Goal: Task Accomplishment & Management: Complete application form

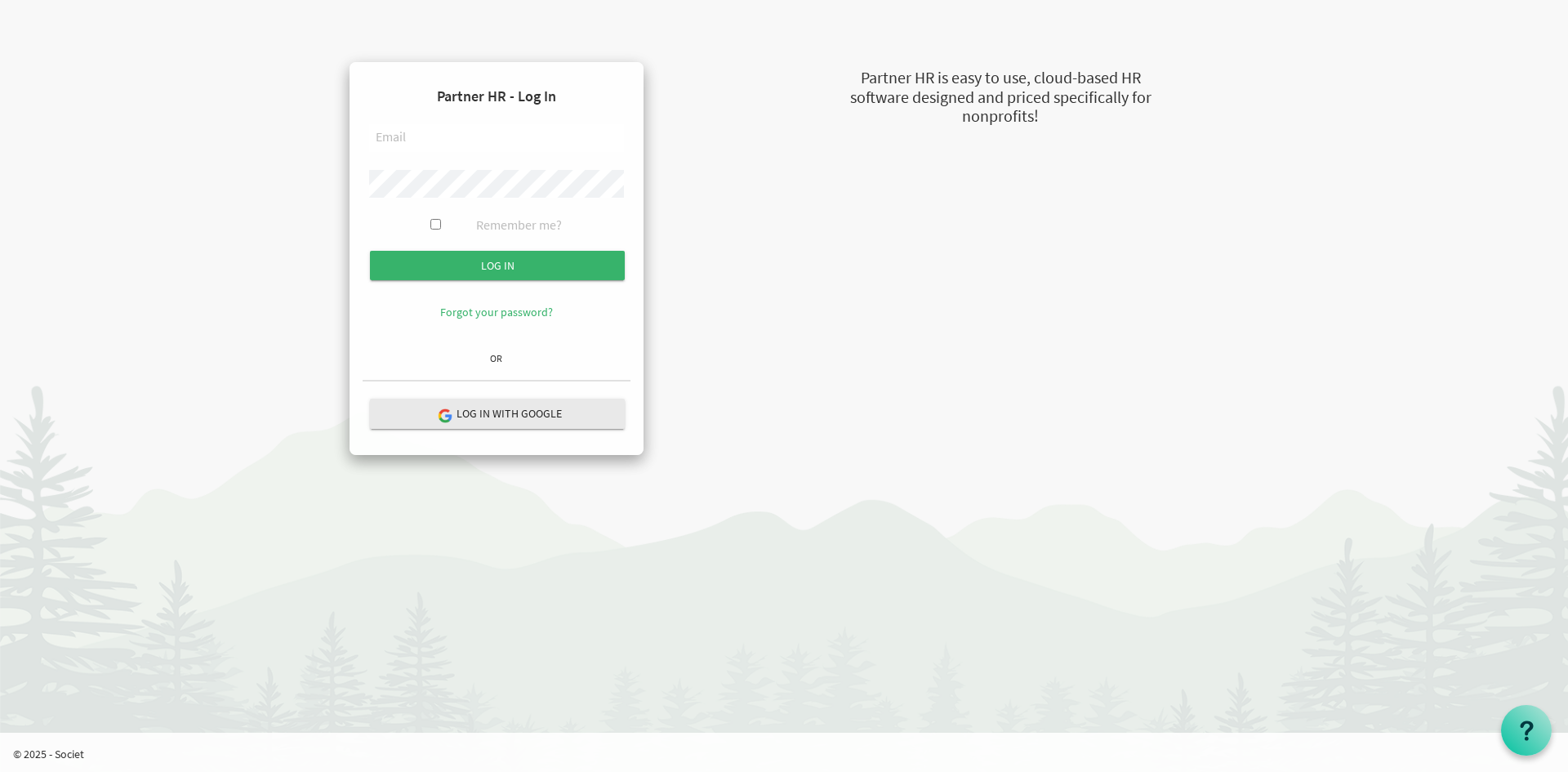
click at [453, 131] on input "text" at bounding box center [496, 137] width 254 height 28
type input "[EMAIL_ADDRESS][DOMAIN_NAME]"
click at [370, 251] on input "Log in" at bounding box center [496, 265] width 254 height 29
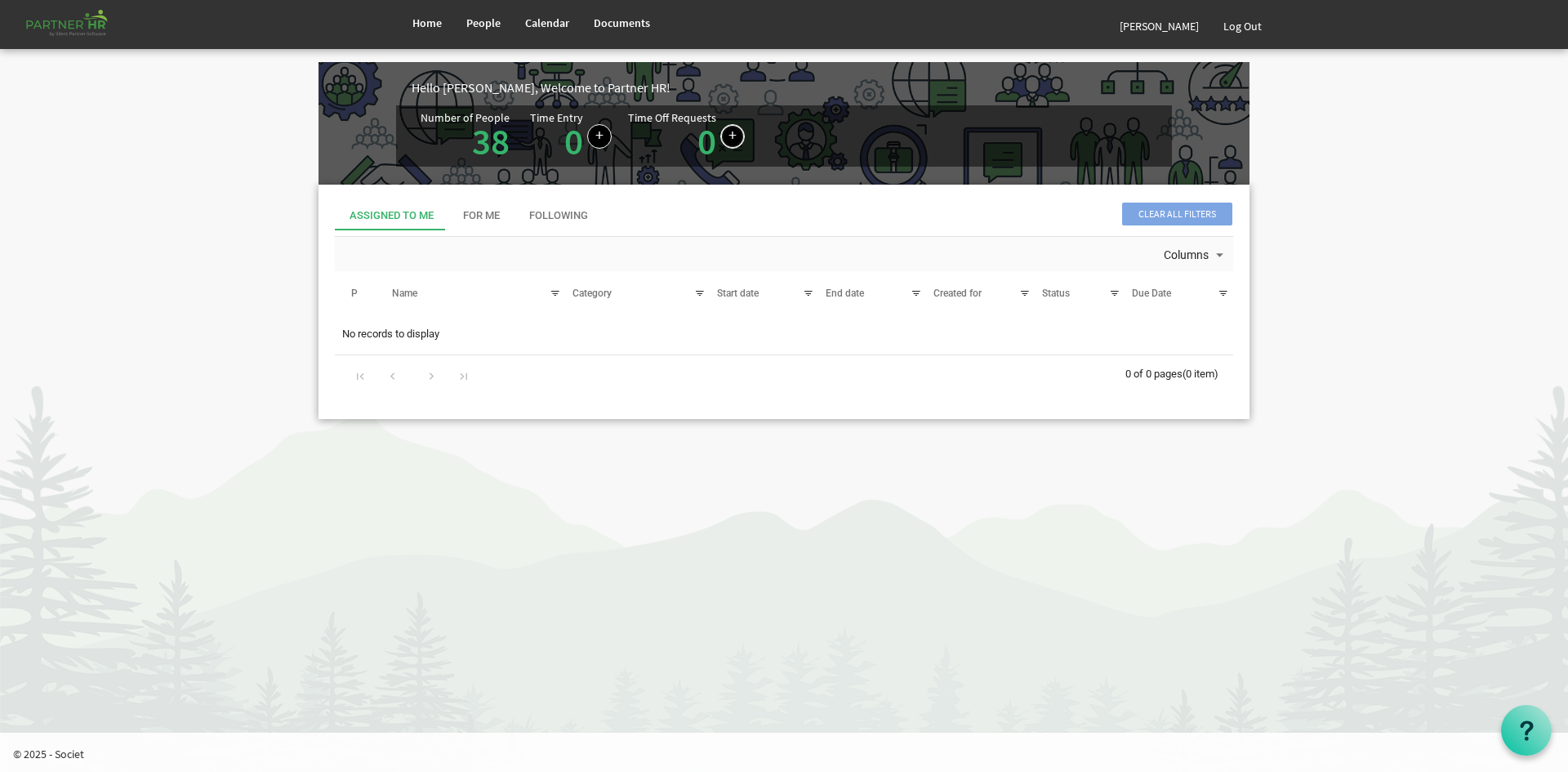
click at [730, 134] on link at bounding box center [731, 135] width 24 height 24
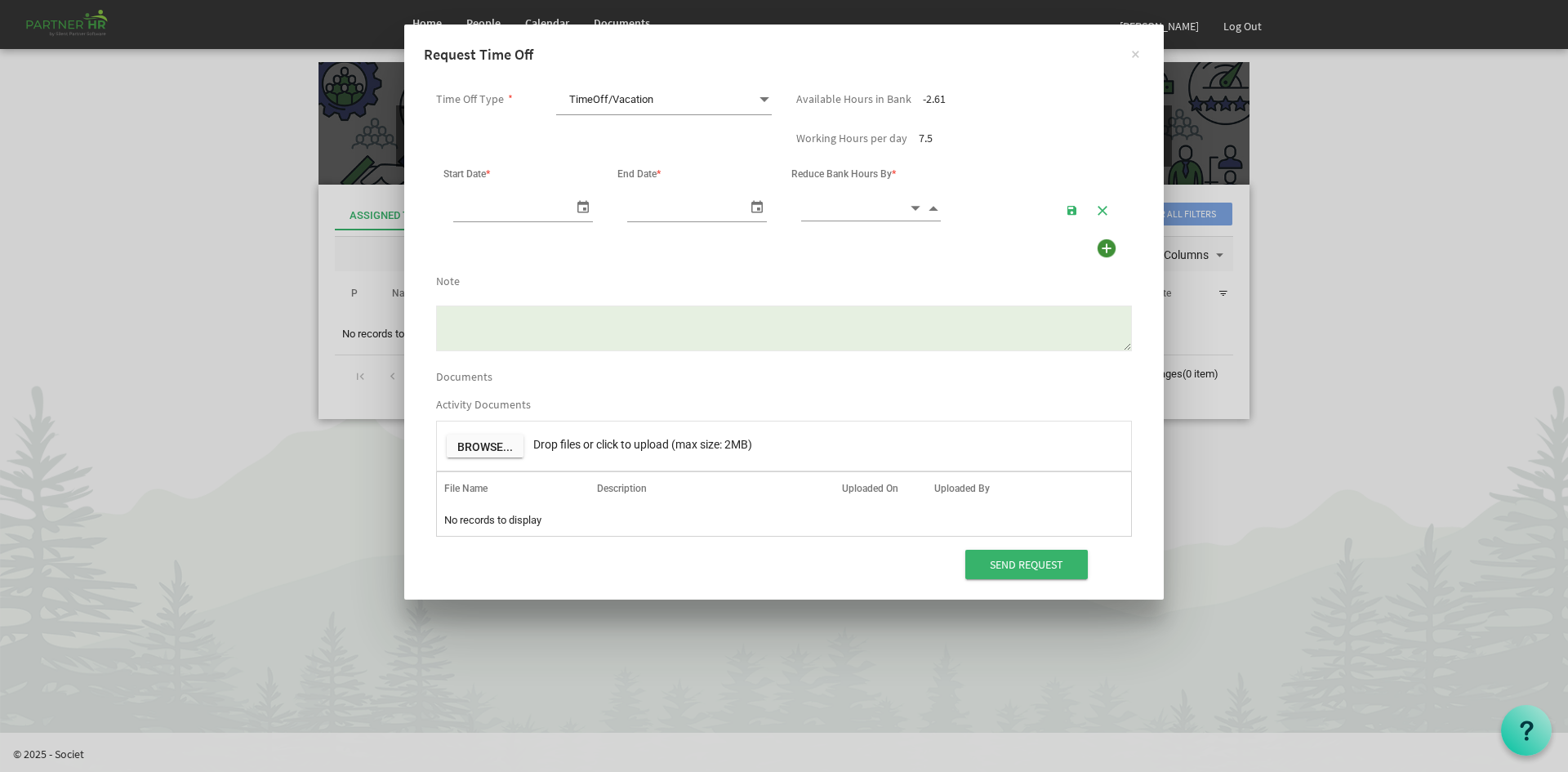
scroll to position [0, 17]
click at [756, 89] on span at bounding box center [763, 100] width 15 height 23
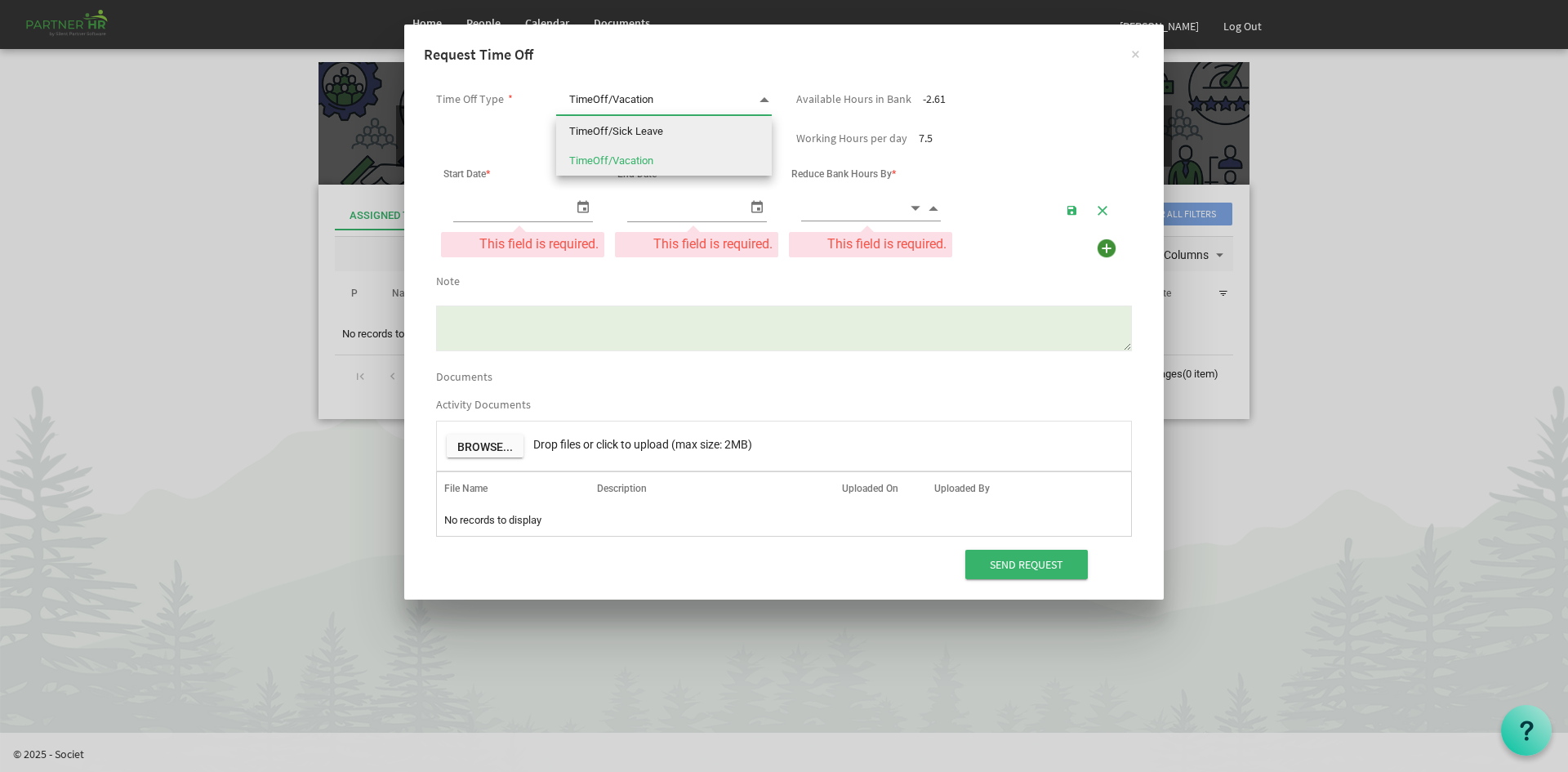
click at [740, 128] on li "TimeOff/Sick Leave" at bounding box center [664, 132] width 216 height 29
type input "TimeOff/Sick Leave"
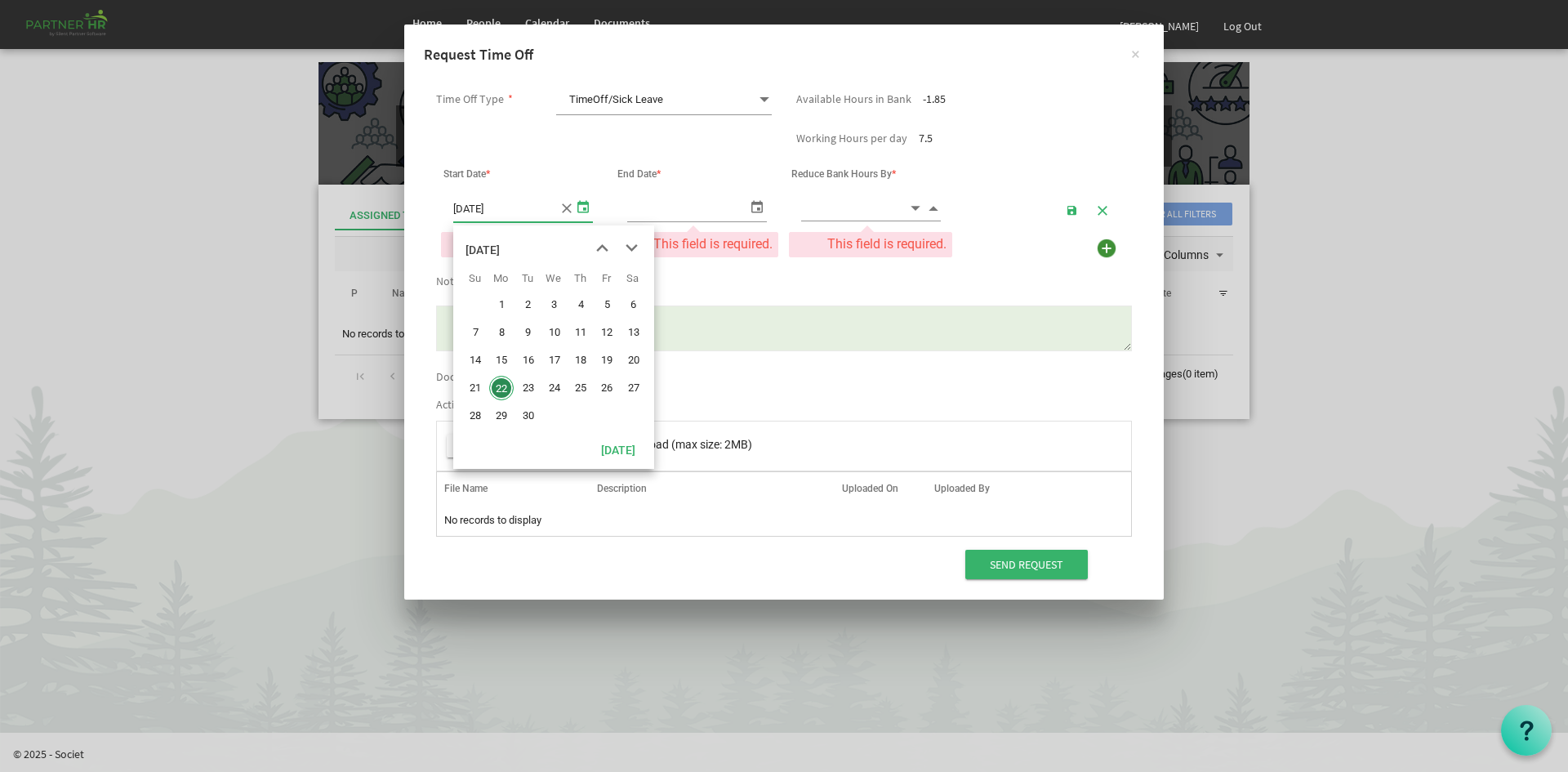
click at [590, 207] on span "select" at bounding box center [583, 206] width 19 height 23
click at [535, 331] on span "9" at bounding box center [527, 332] width 24 height 24
type input "[DATE]"
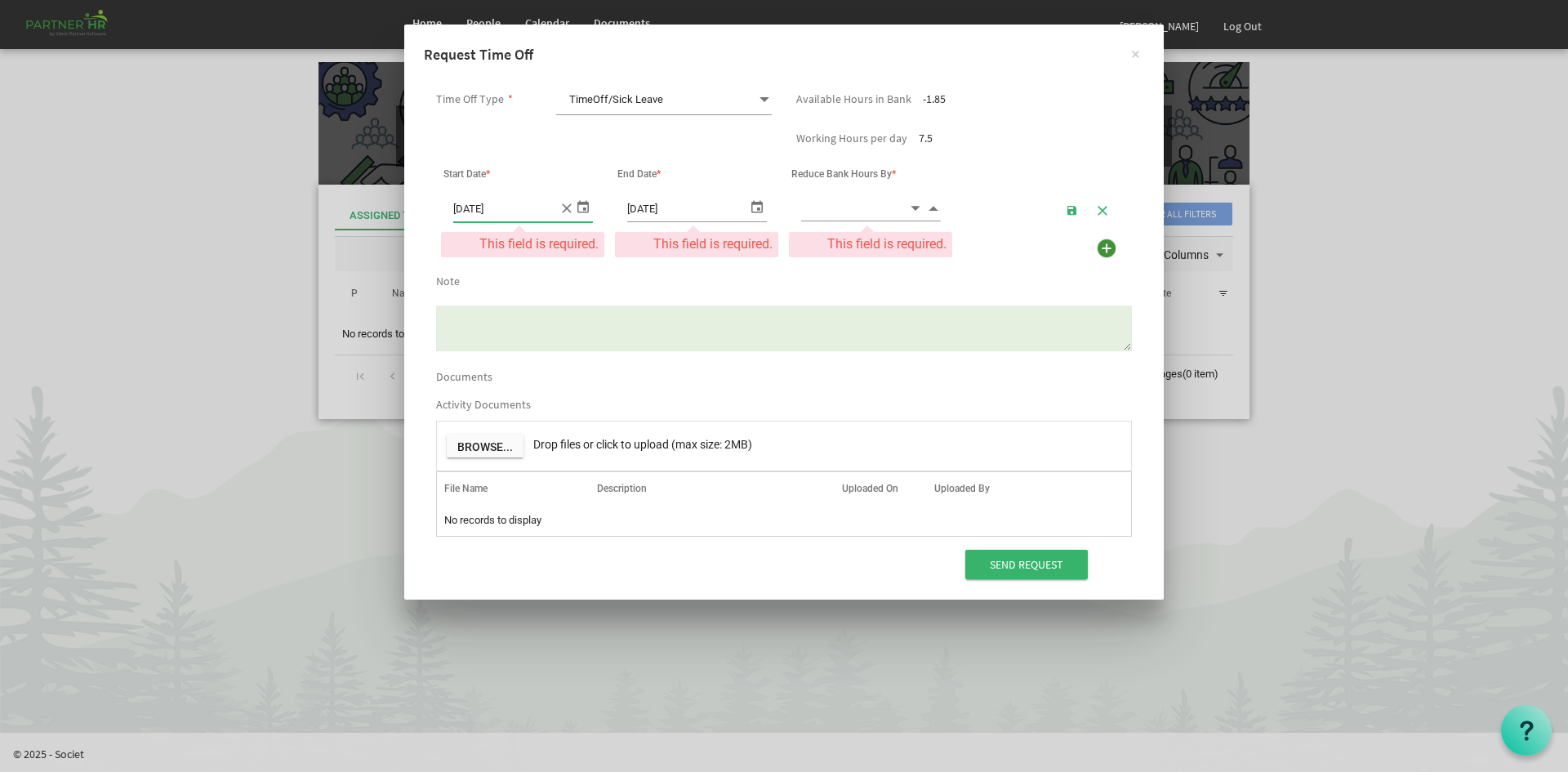
click at [751, 203] on span "select" at bounding box center [756, 206] width 19 height 23
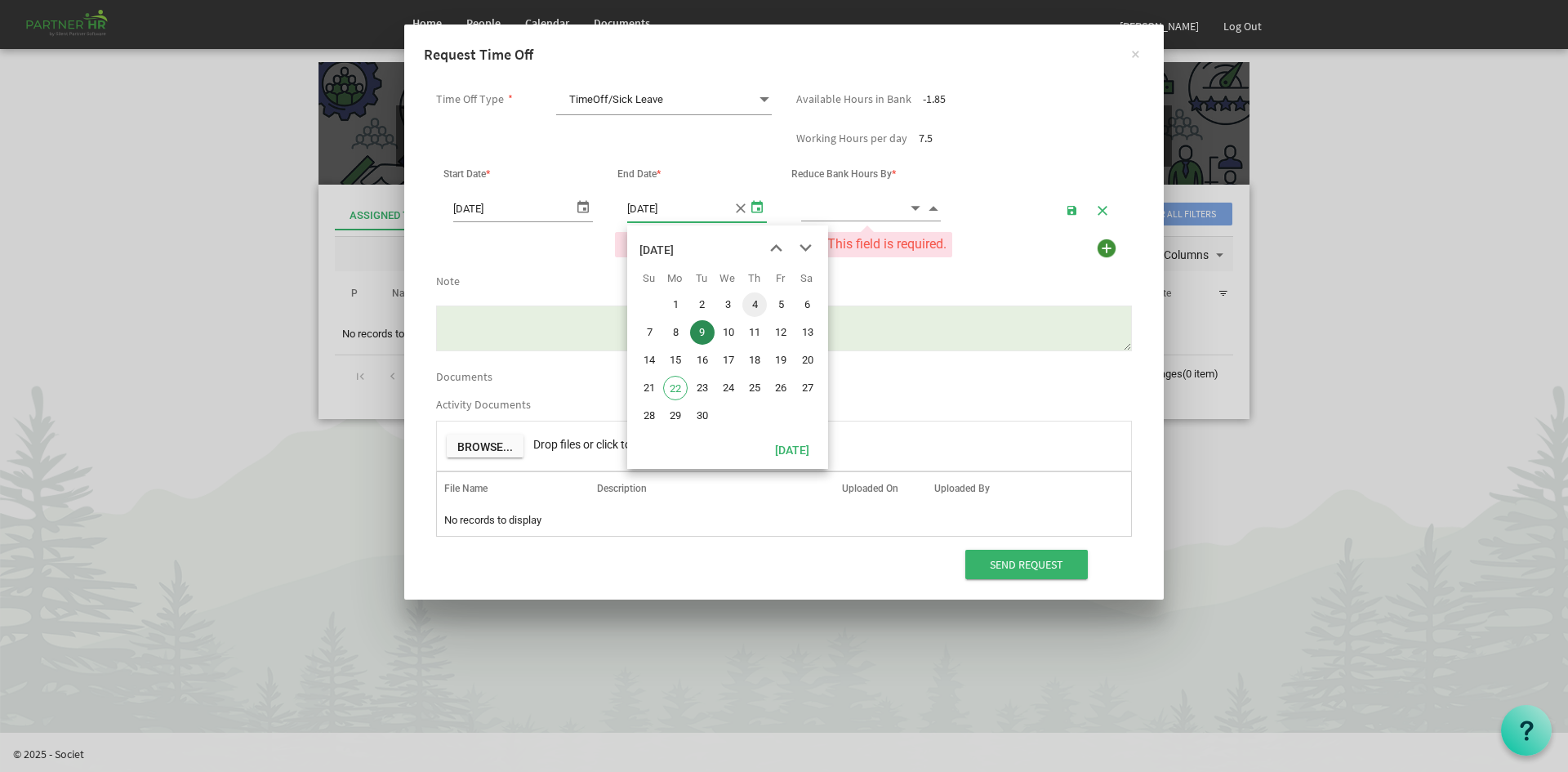
click at [759, 310] on span "4" at bounding box center [754, 304] width 24 height 24
click at [752, 199] on span "select" at bounding box center [756, 206] width 19 height 23
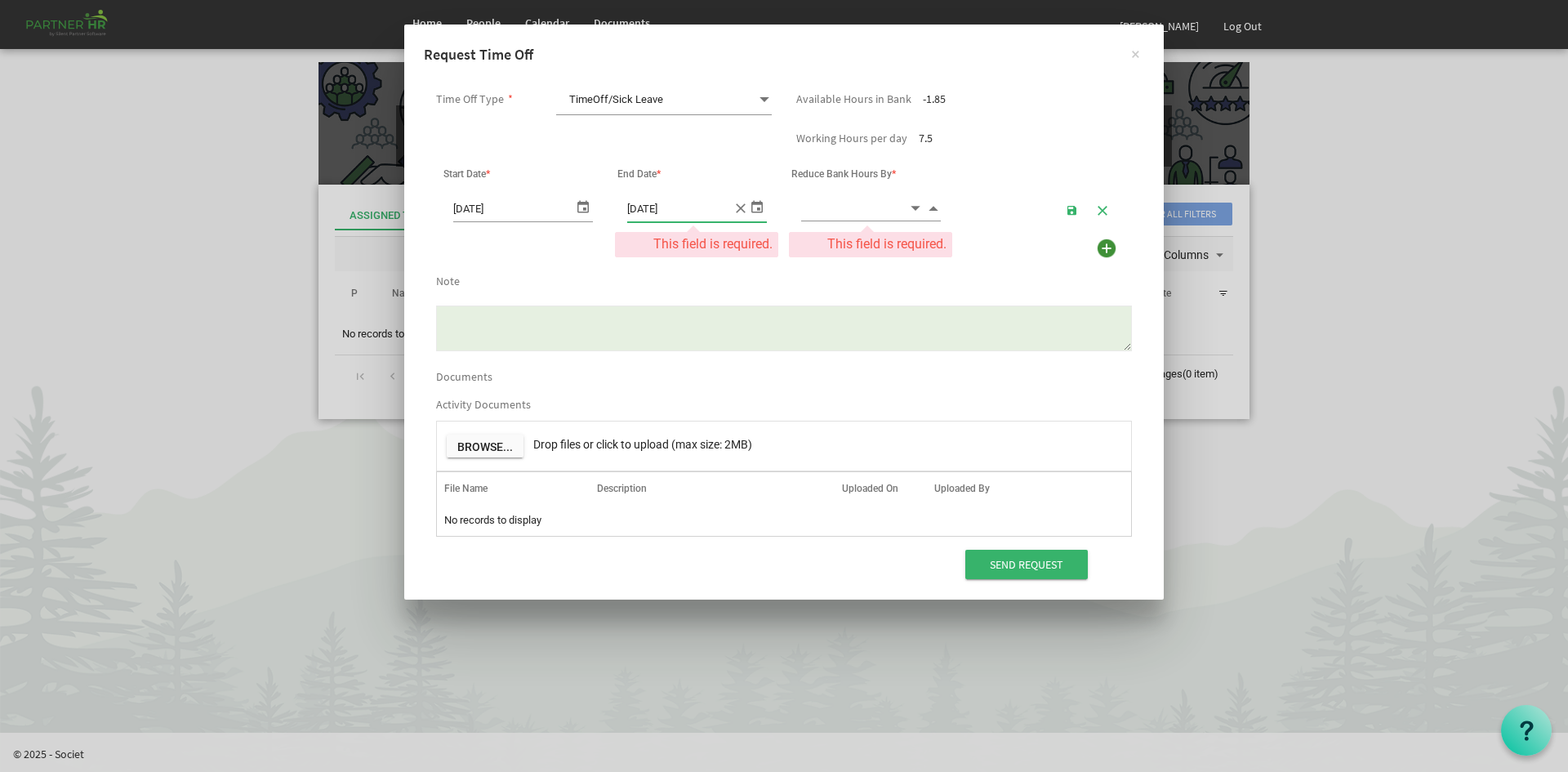
click at [580, 203] on span "select" at bounding box center [583, 206] width 19 height 23
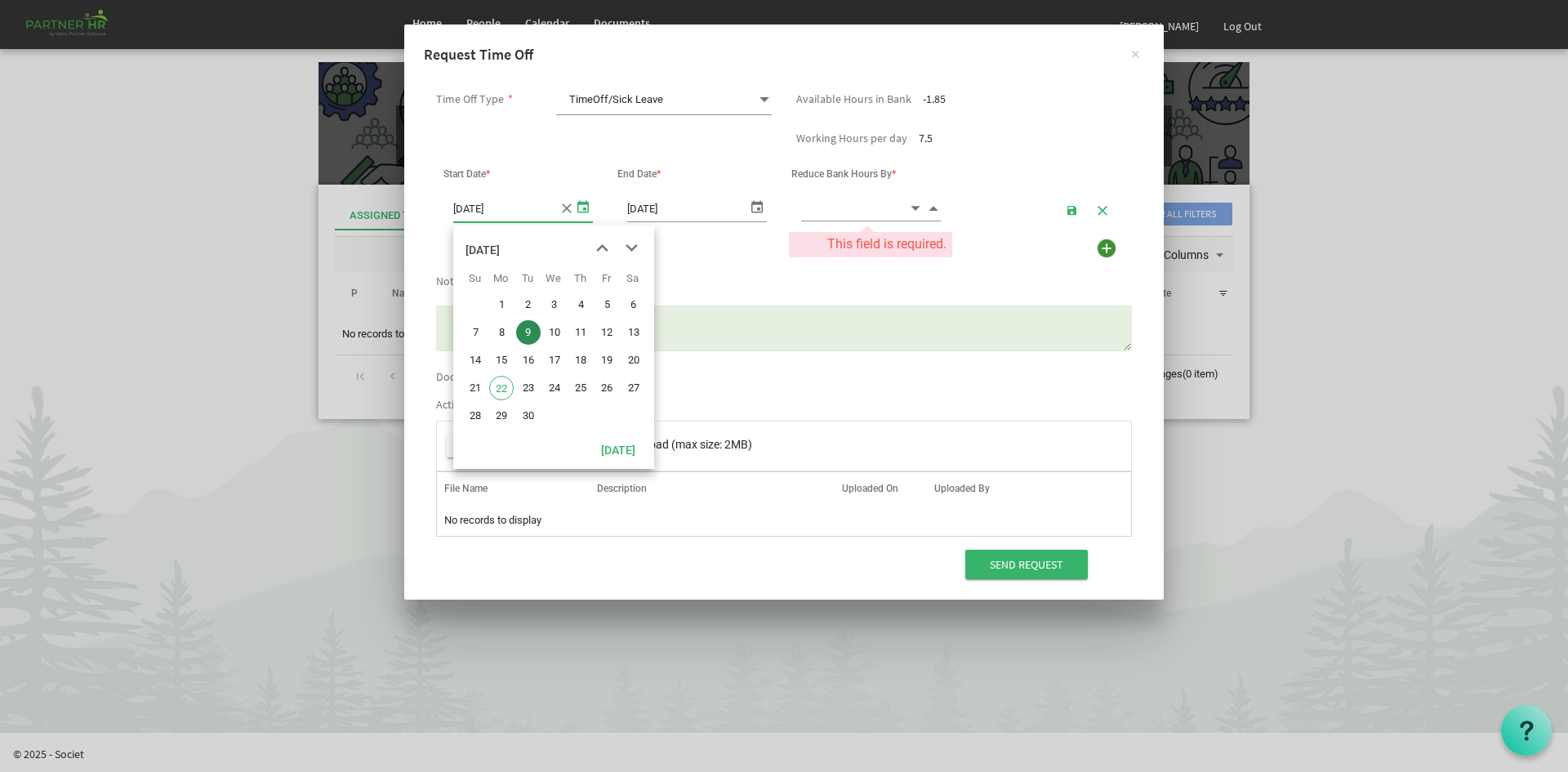
drag, startPoint x: 527, startPoint y: 330, endPoint x: 594, endPoint y: 312, distance: 69.4
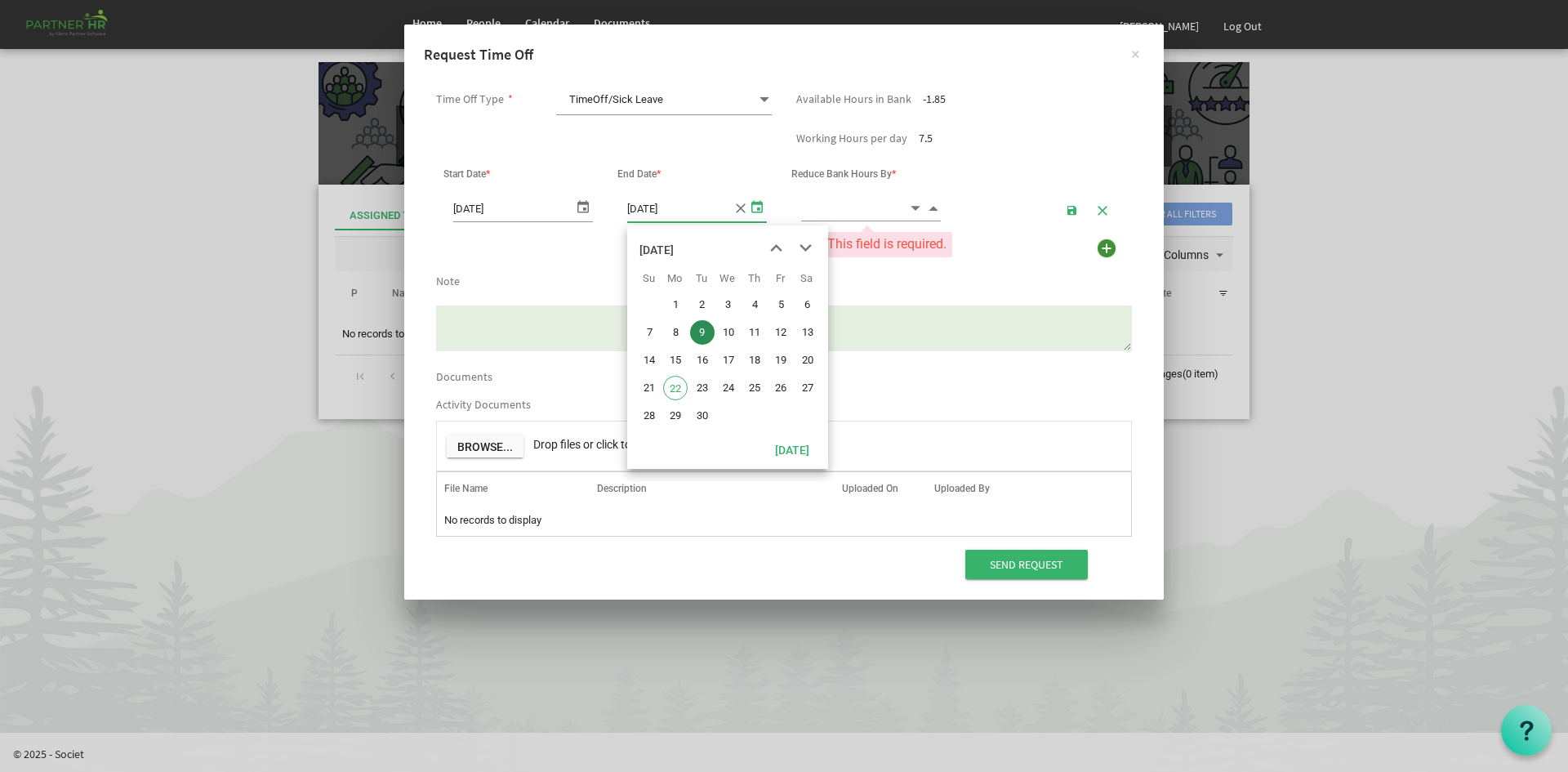
click at [762, 209] on span "select" at bounding box center [756, 206] width 19 height 23
click at [732, 360] on span "17" at bounding box center [727, 360] width 24 height 24
type input "9/17/2025"
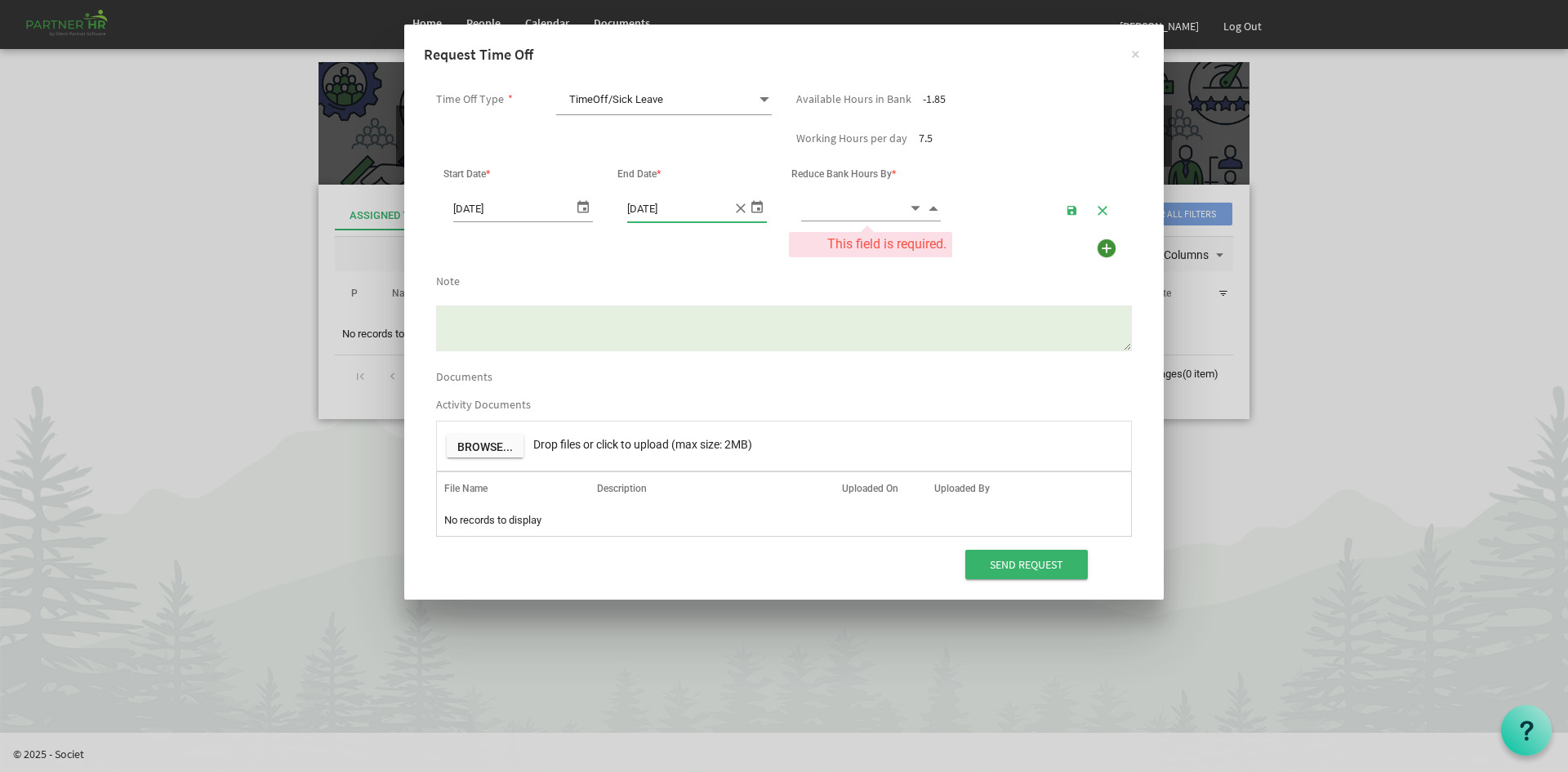
click at [932, 205] on span "Increment value" at bounding box center [932, 207] width 15 height 18
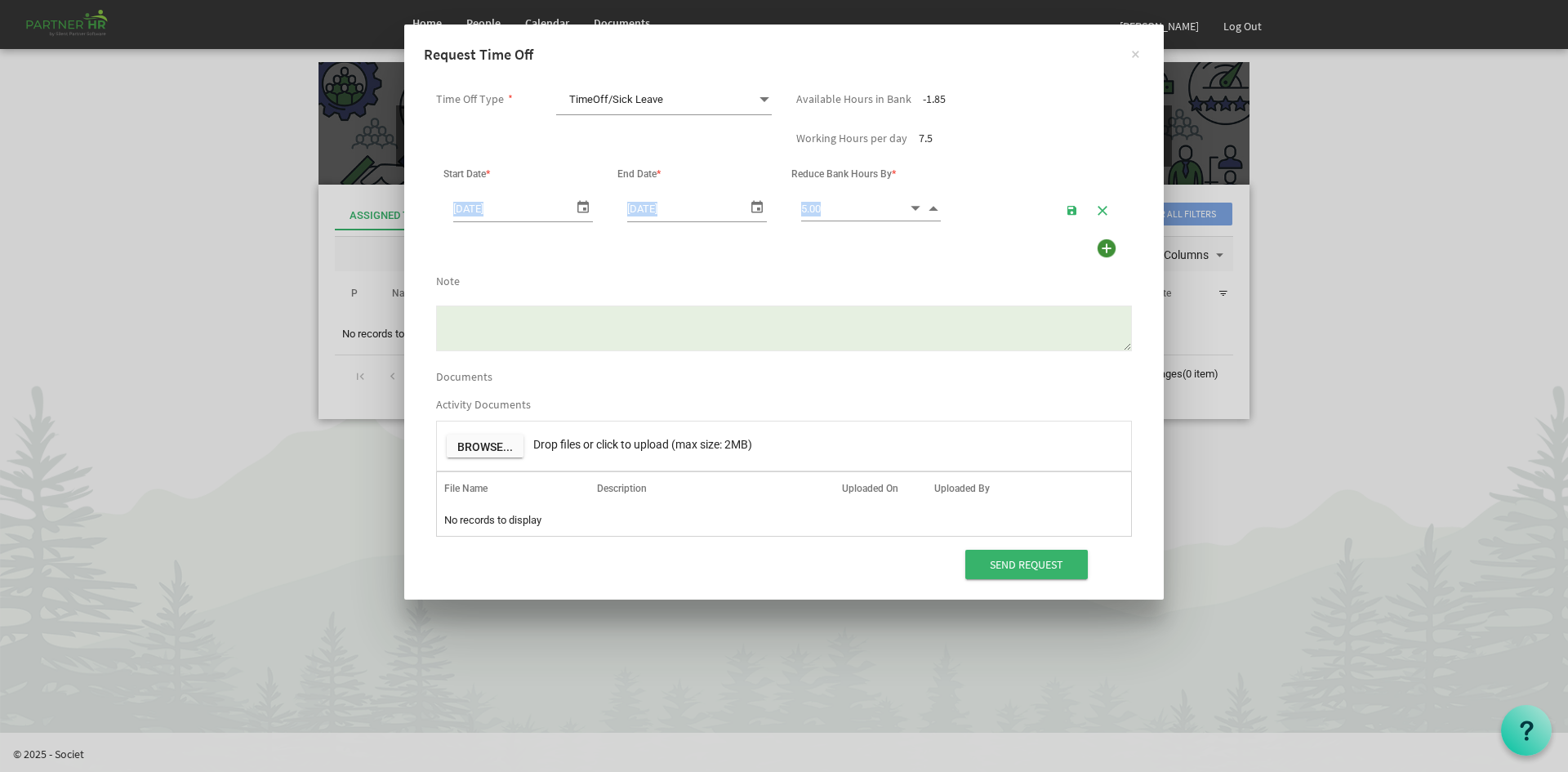
click at [932, 205] on span "Increment value" at bounding box center [932, 207] width 15 height 18
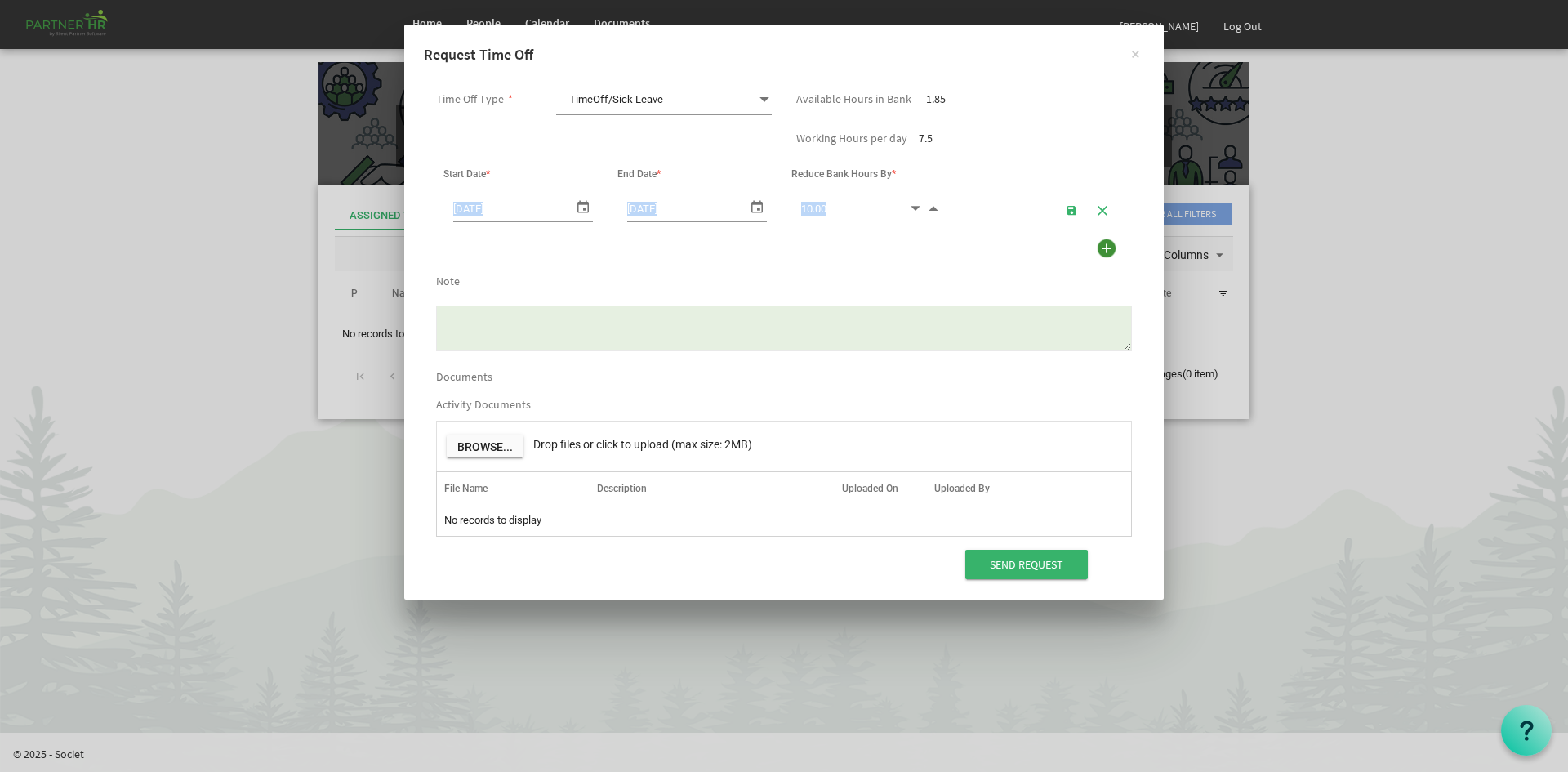
click at [932, 205] on span "Increment value" at bounding box center [932, 207] width 15 height 18
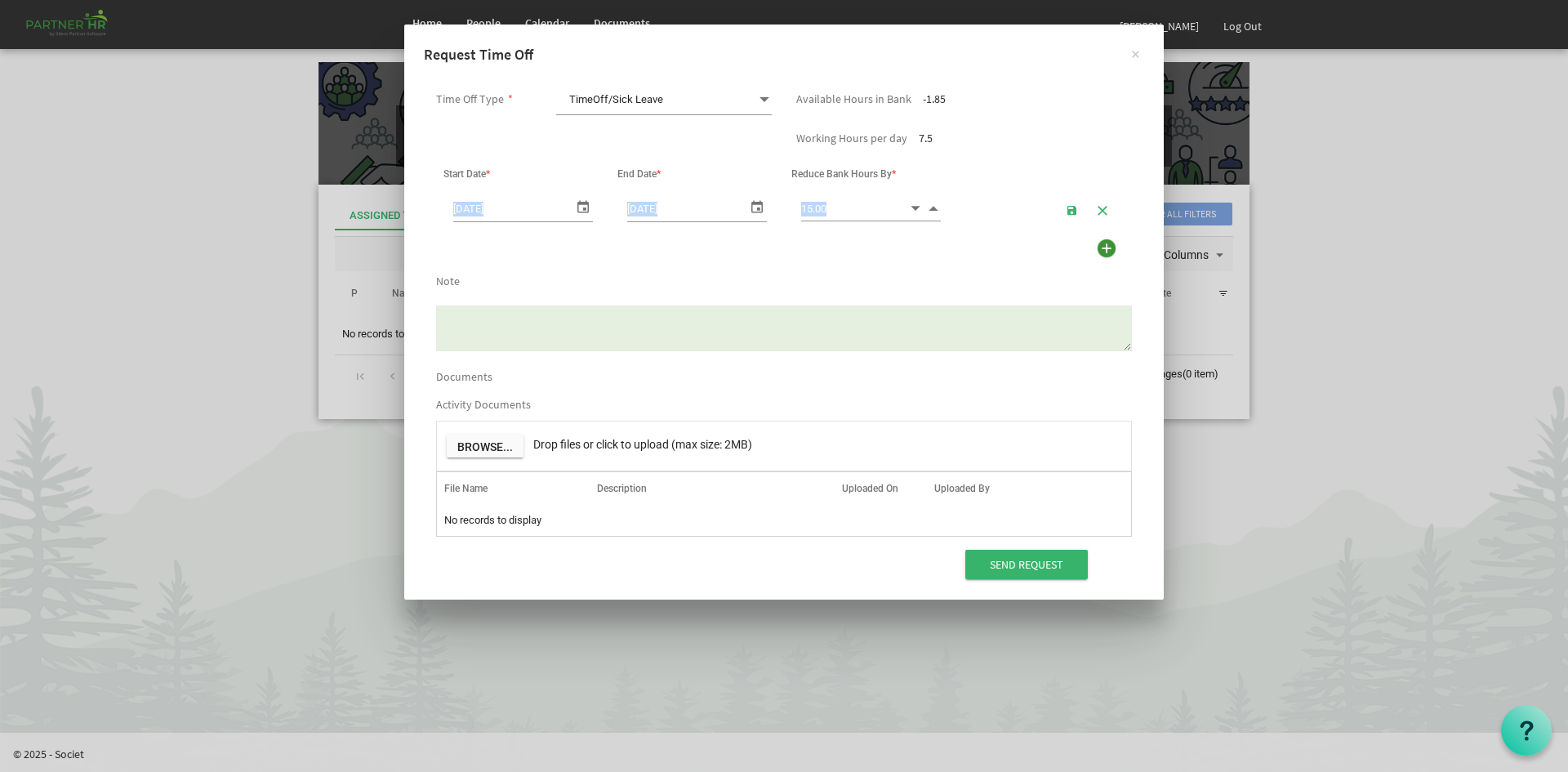
click at [932, 205] on span "Increment value" at bounding box center [932, 207] width 15 height 18
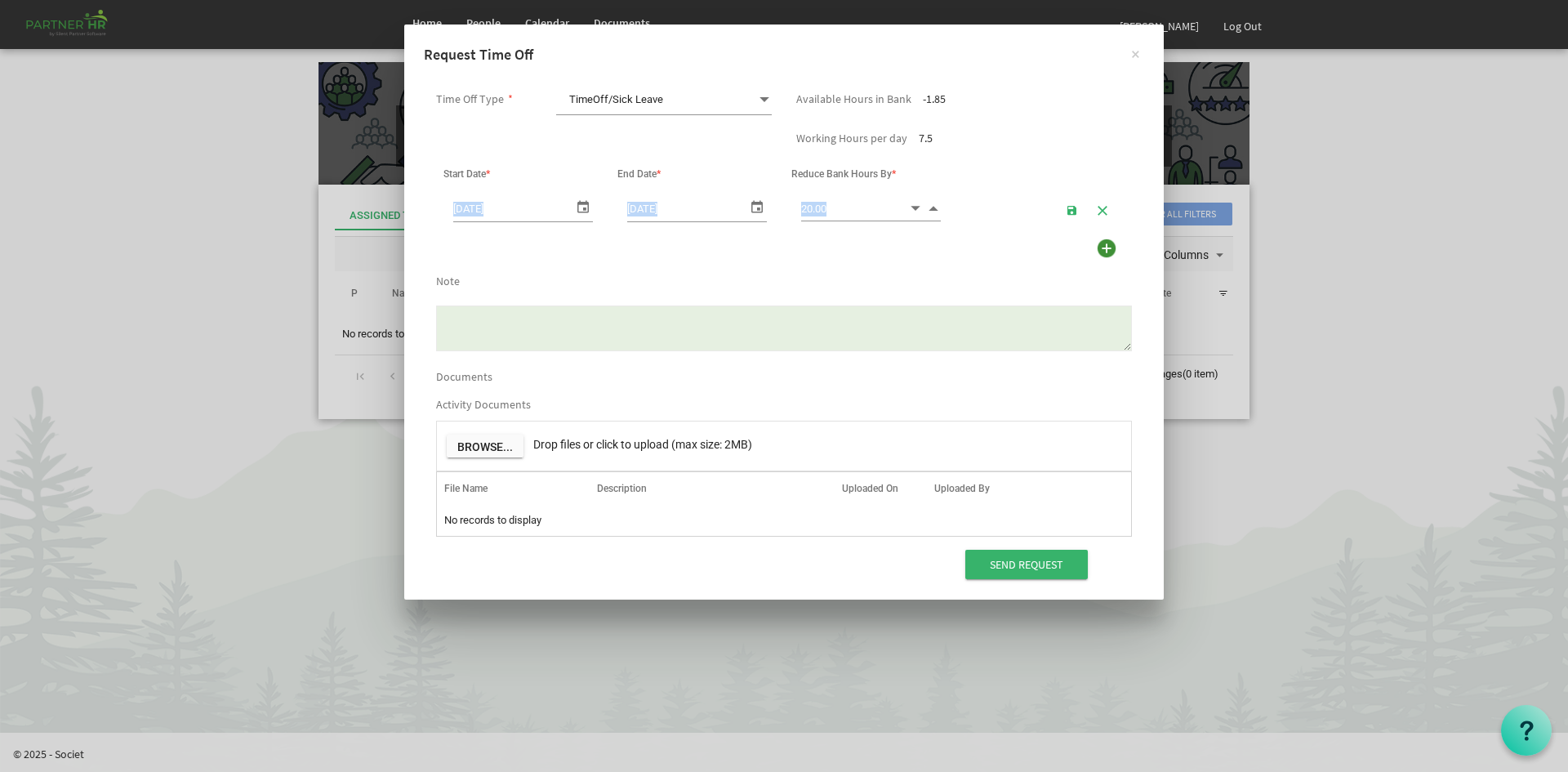
click at [932, 205] on span "Increment value" at bounding box center [932, 207] width 15 height 18
click at [930, 206] on span "Increment value" at bounding box center [932, 207] width 15 height 18
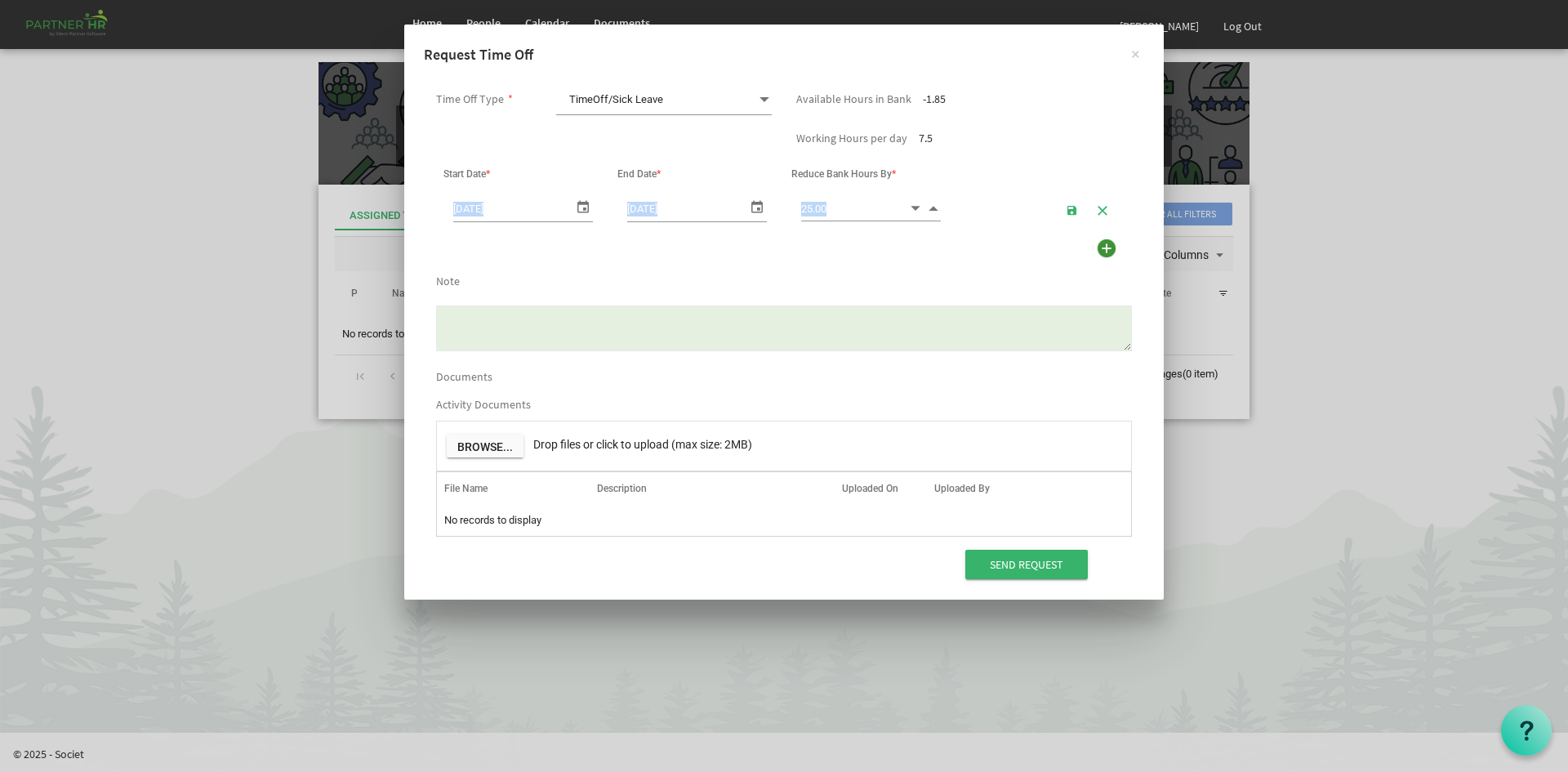
click at [930, 206] on span "Increment value" at bounding box center [932, 207] width 15 height 18
click at [929, 206] on span "Increment value" at bounding box center [932, 207] width 15 height 18
click at [928, 207] on span "Increment value" at bounding box center [932, 207] width 15 height 18
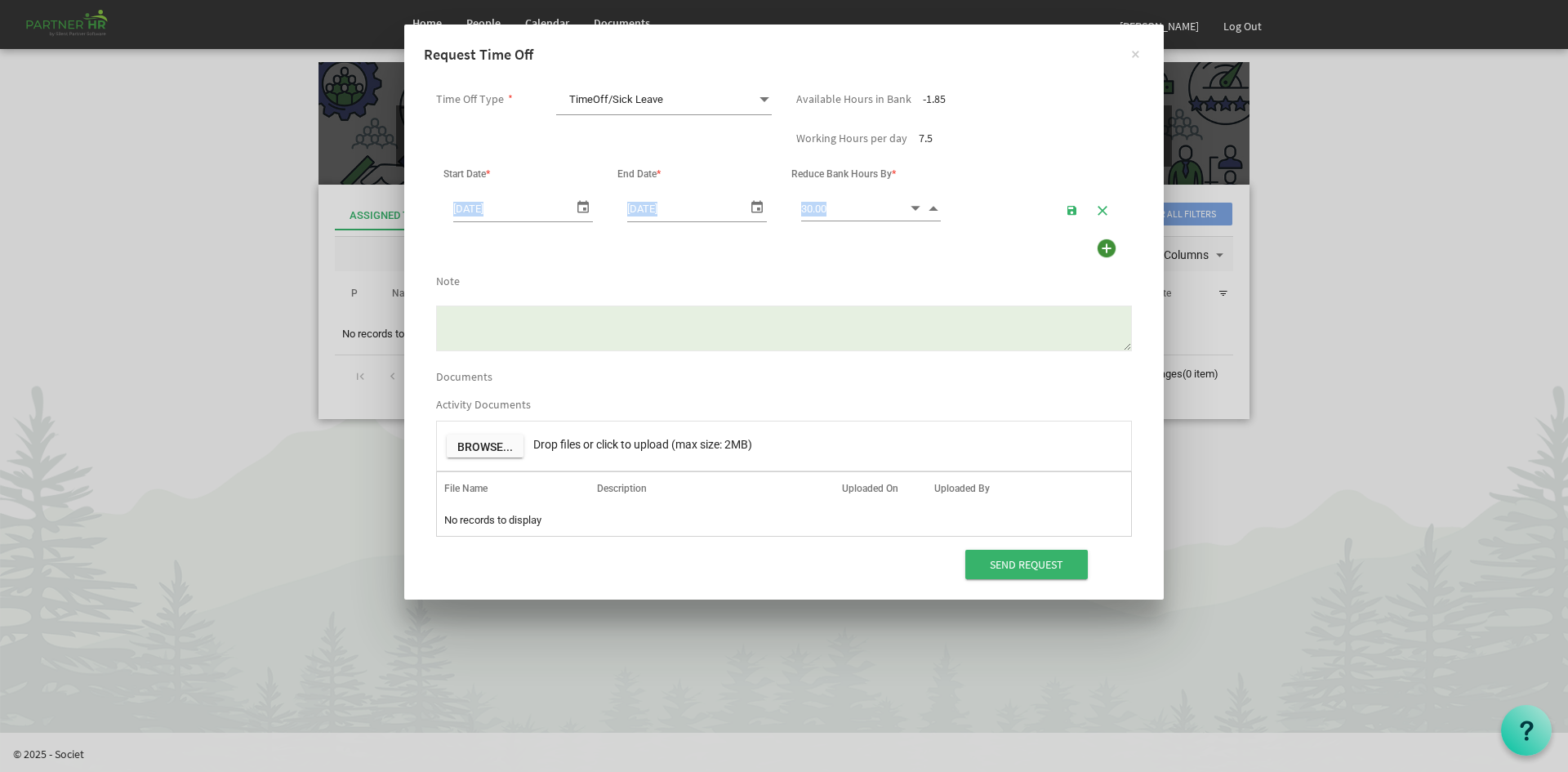
click at [928, 207] on span "Increment value" at bounding box center [932, 207] width 15 height 18
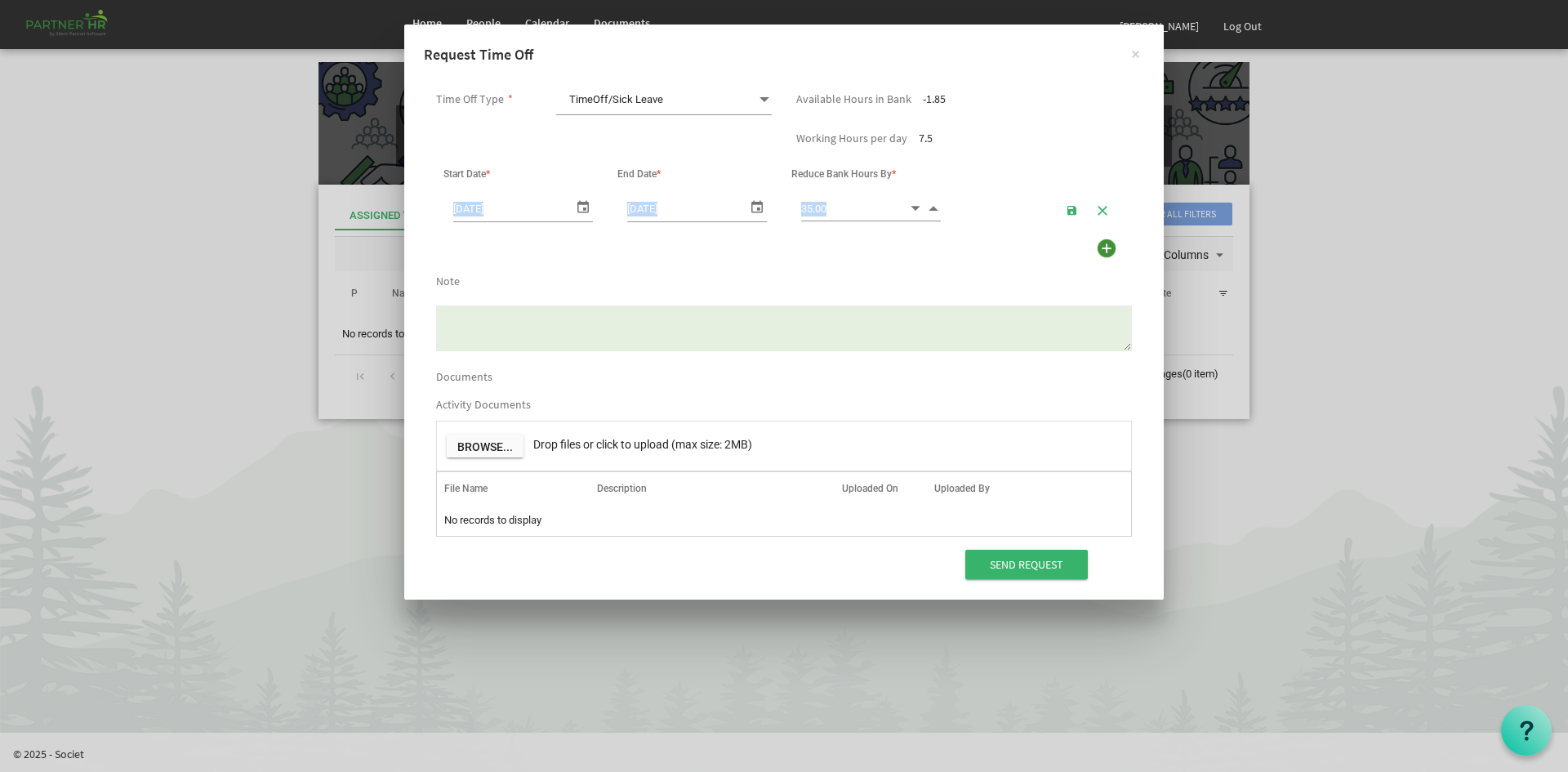
click at [928, 207] on span "Increment value" at bounding box center [932, 207] width 15 height 18
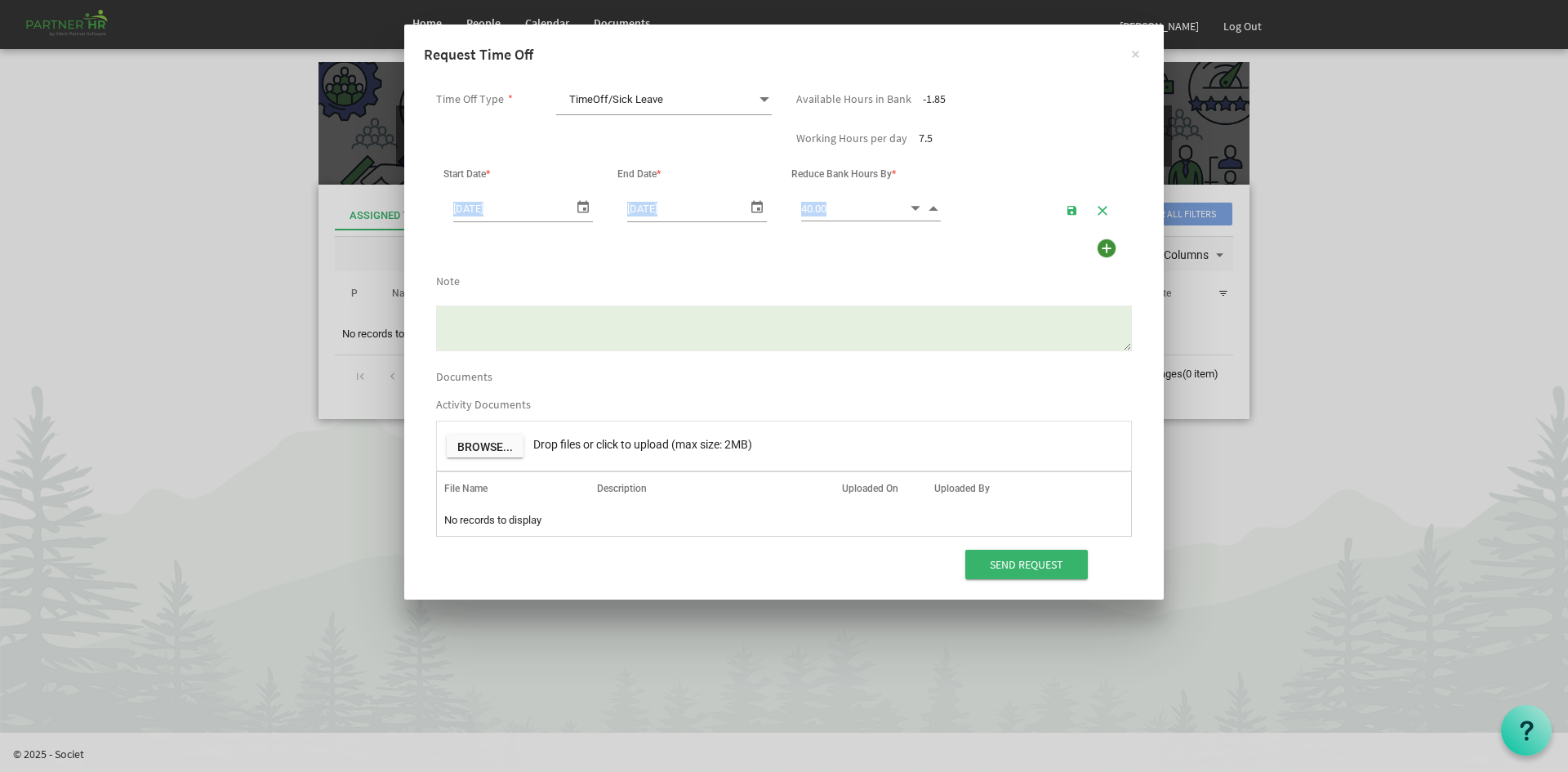
click at [928, 207] on span "Increment value" at bounding box center [932, 207] width 15 height 18
click at [927, 207] on span "Increment value" at bounding box center [932, 207] width 15 height 18
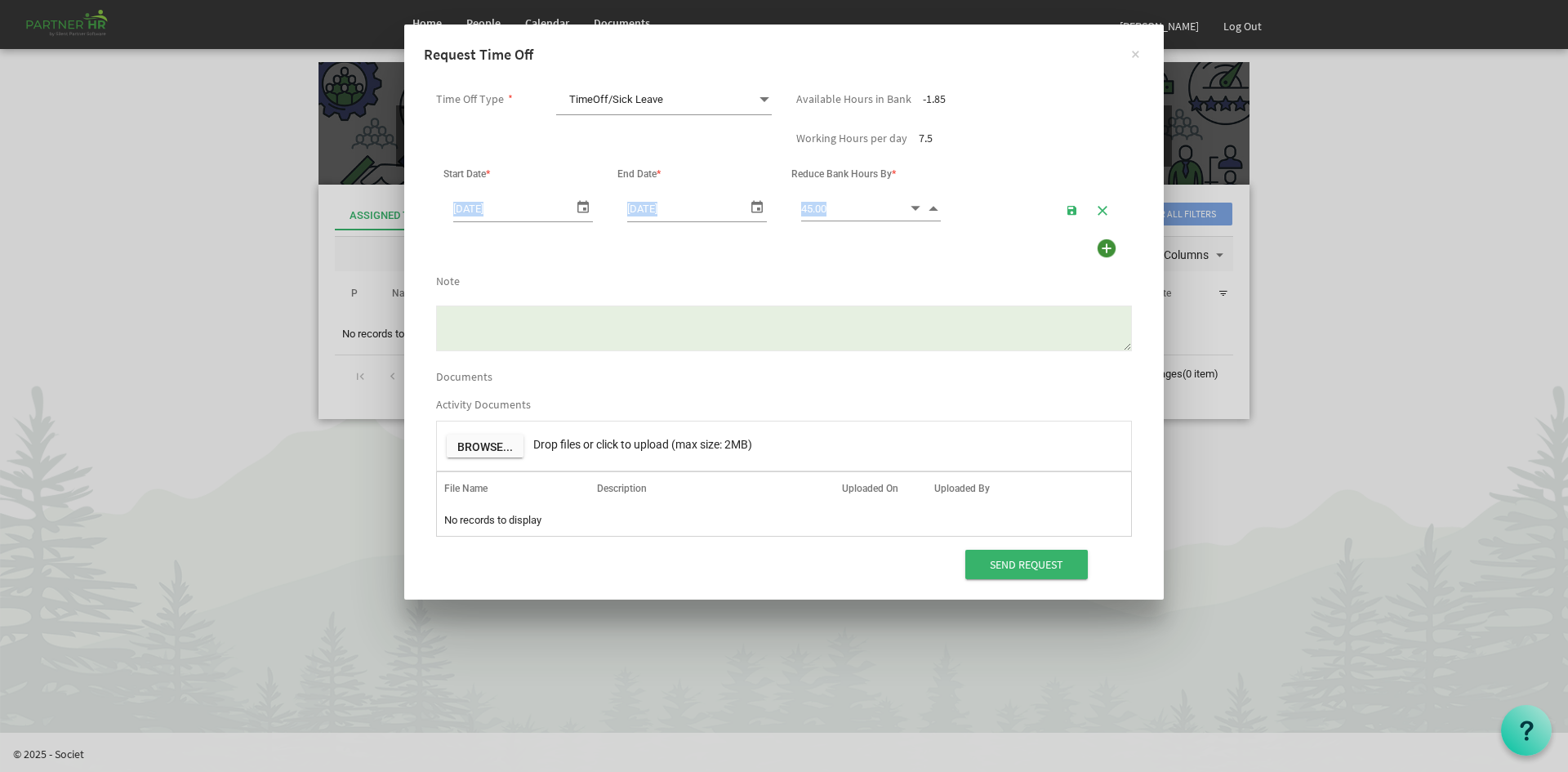
click at [927, 207] on span "Increment value" at bounding box center [932, 207] width 15 height 18
click at [925, 208] on span "46.00 46" at bounding box center [871, 208] width 139 height 26
click at [934, 206] on span "Increment value" at bounding box center [932, 207] width 15 height 18
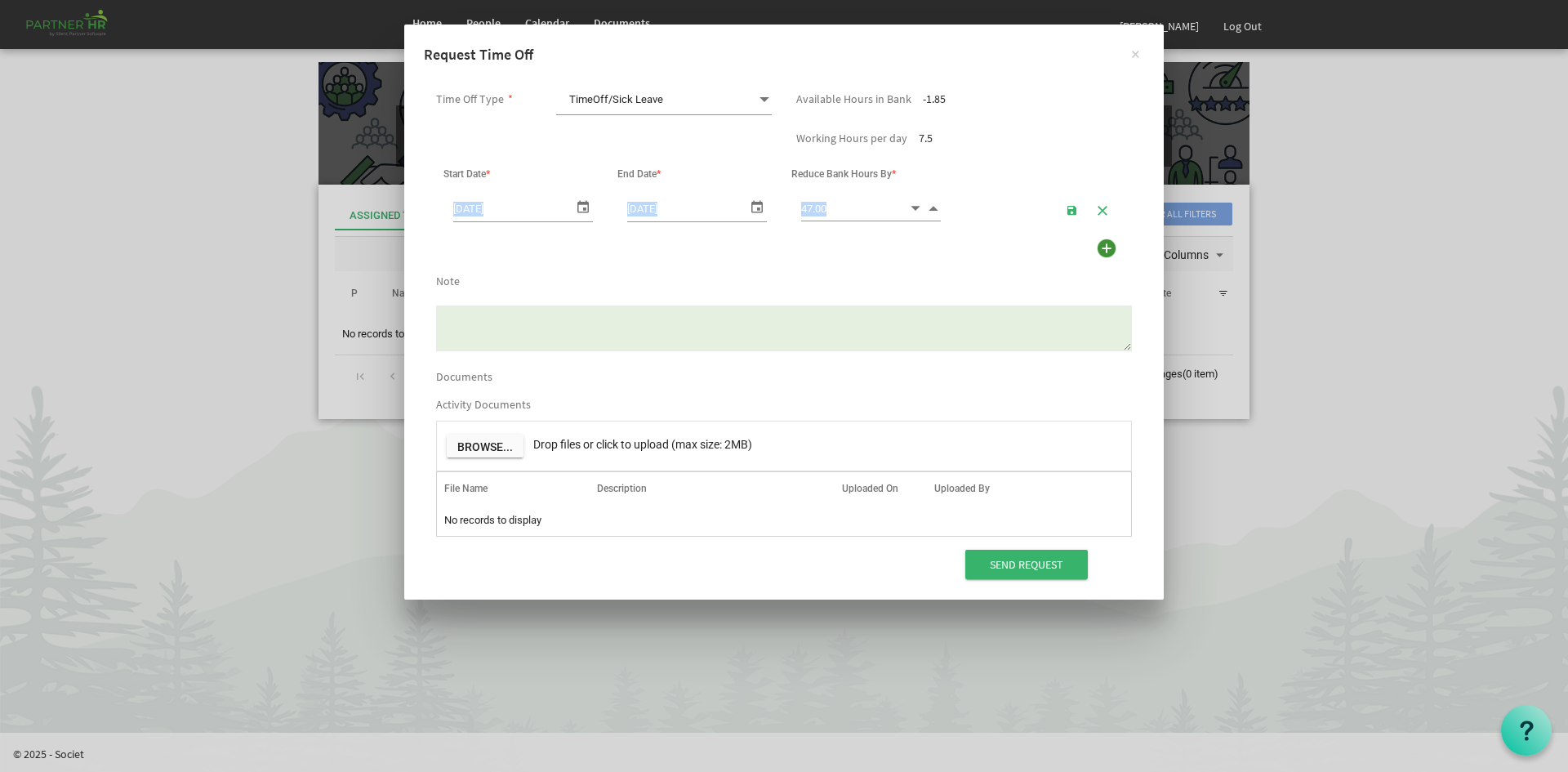
click at [934, 206] on span "Increment value" at bounding box center [932, 207] width 15 height 18
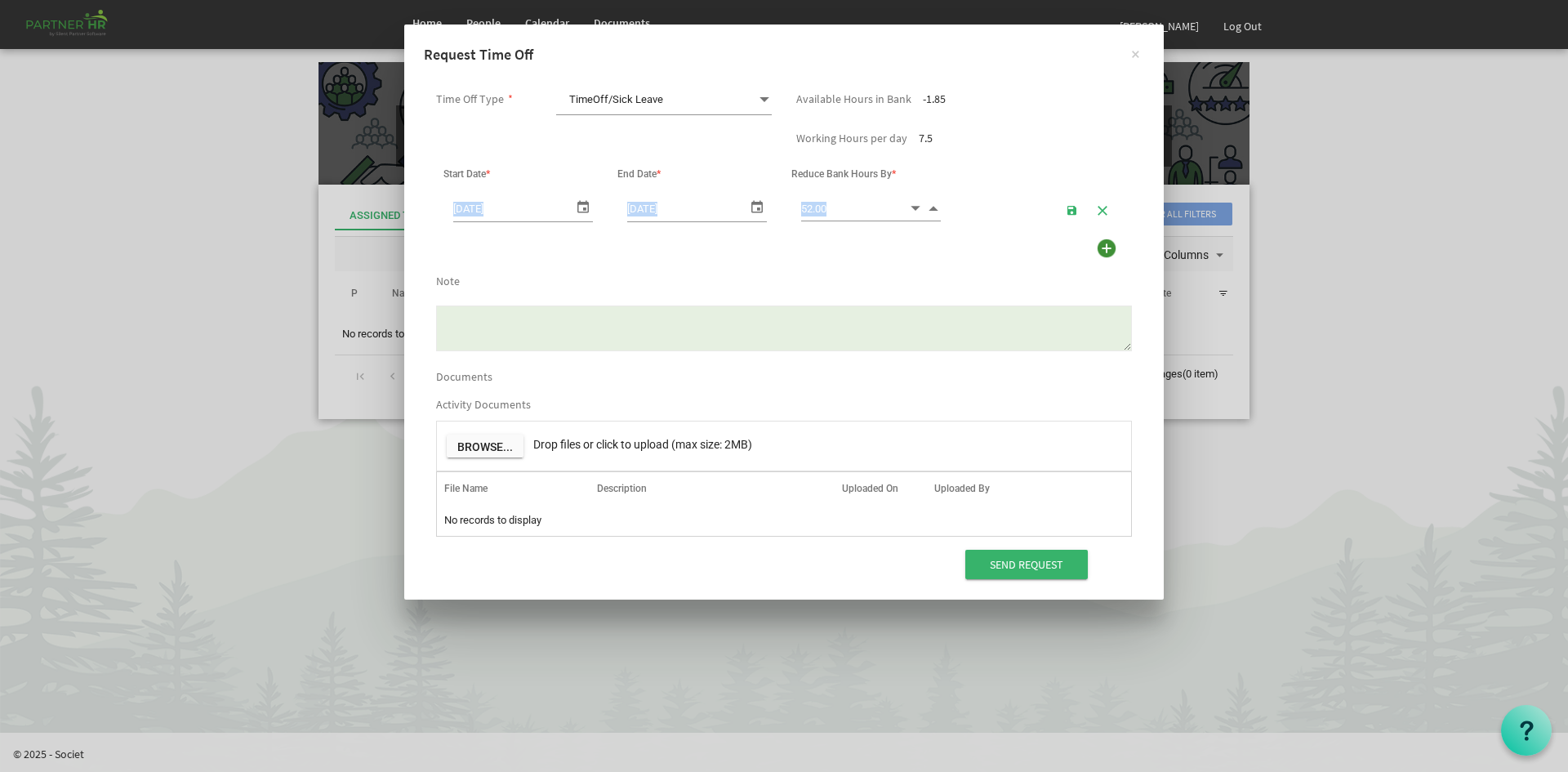
click at [934, 206] on span "Increment value" at bounding box center [932, 207] width 15 height 18
type input "56.00"
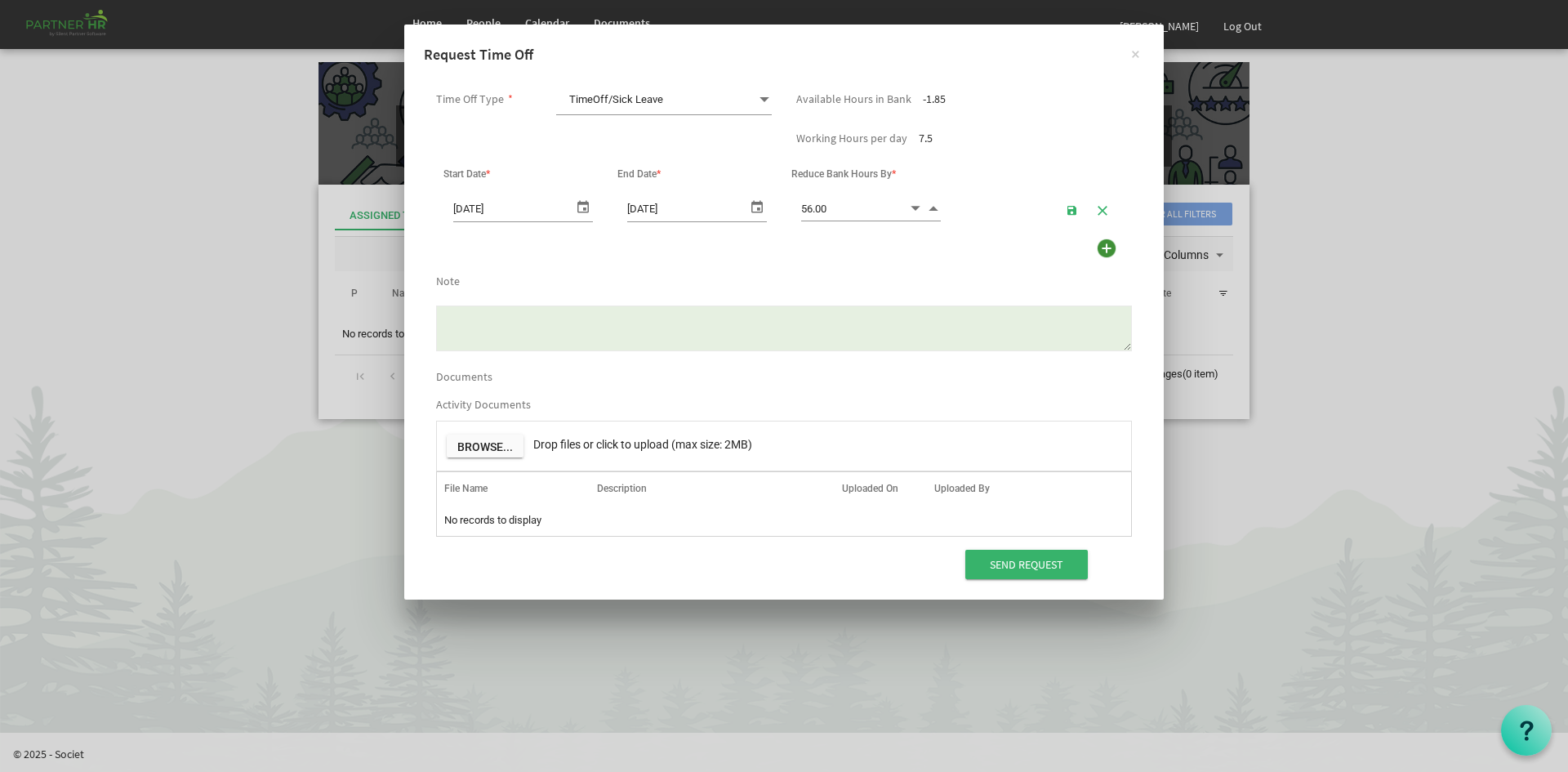
click at [709, 338] on textarea "Note" at bounding box center [784, 328] width 695 height 45
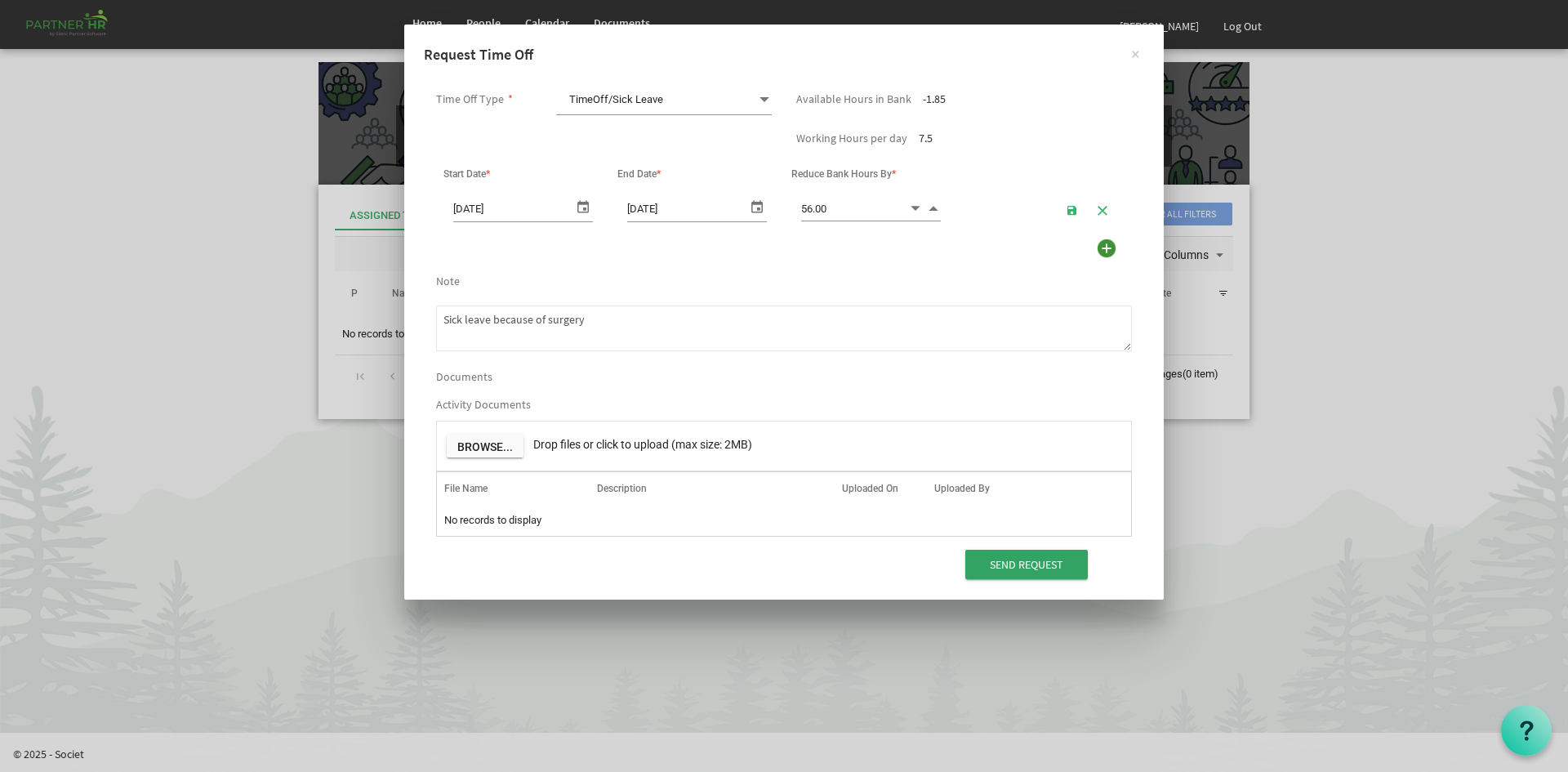
type textarea "Sick leave because of surgery"
click at [1035, 565] on input "Send Request" at bounding box center [1026, 564] width 123 height 29
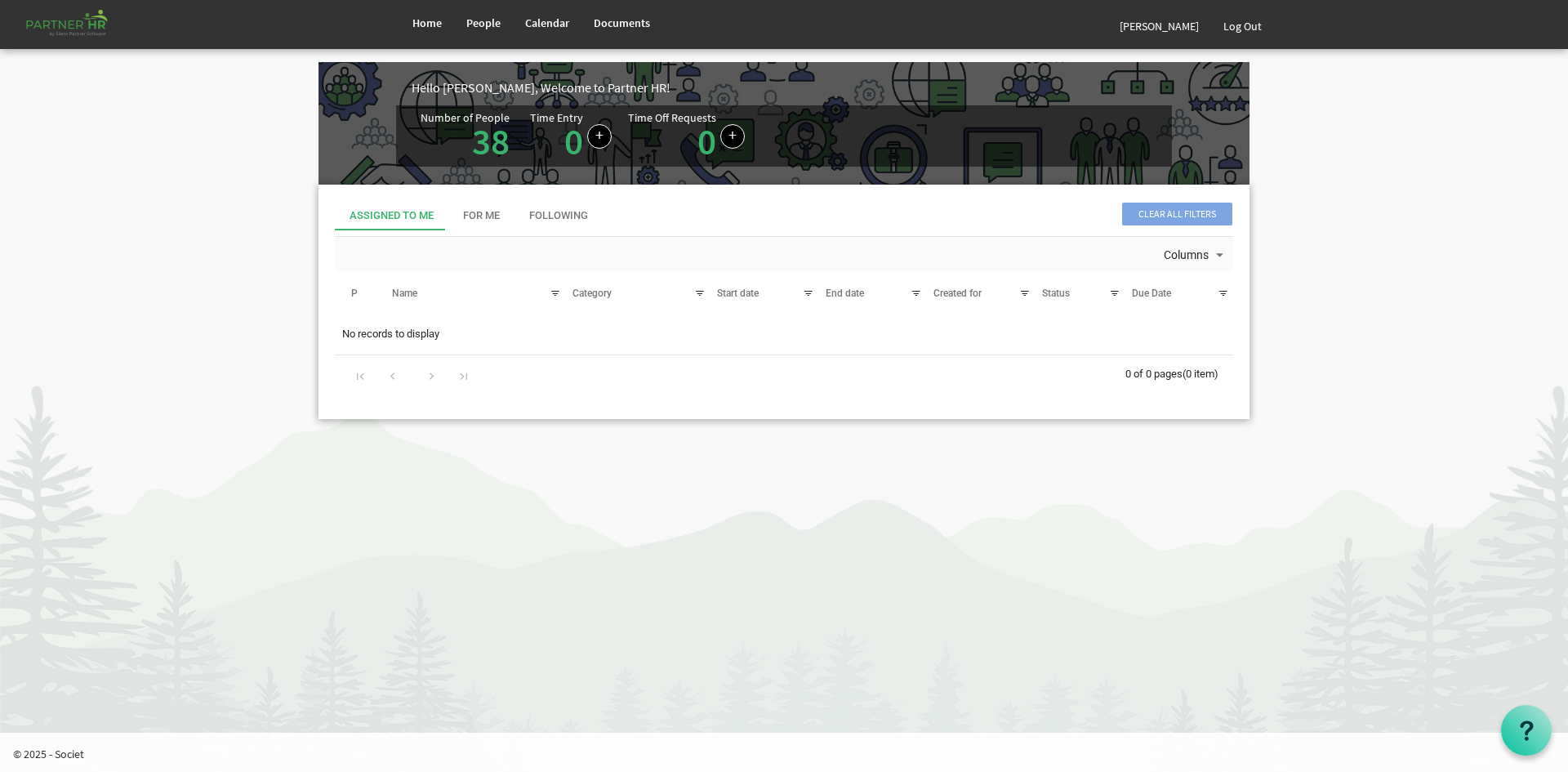
click at [711, 132] on div "Time Off Requests 0" at bounding box center [695, 136] width 133 height 48
click at [725, 131] on link at bounding box center [731, 135] width 24 height 24
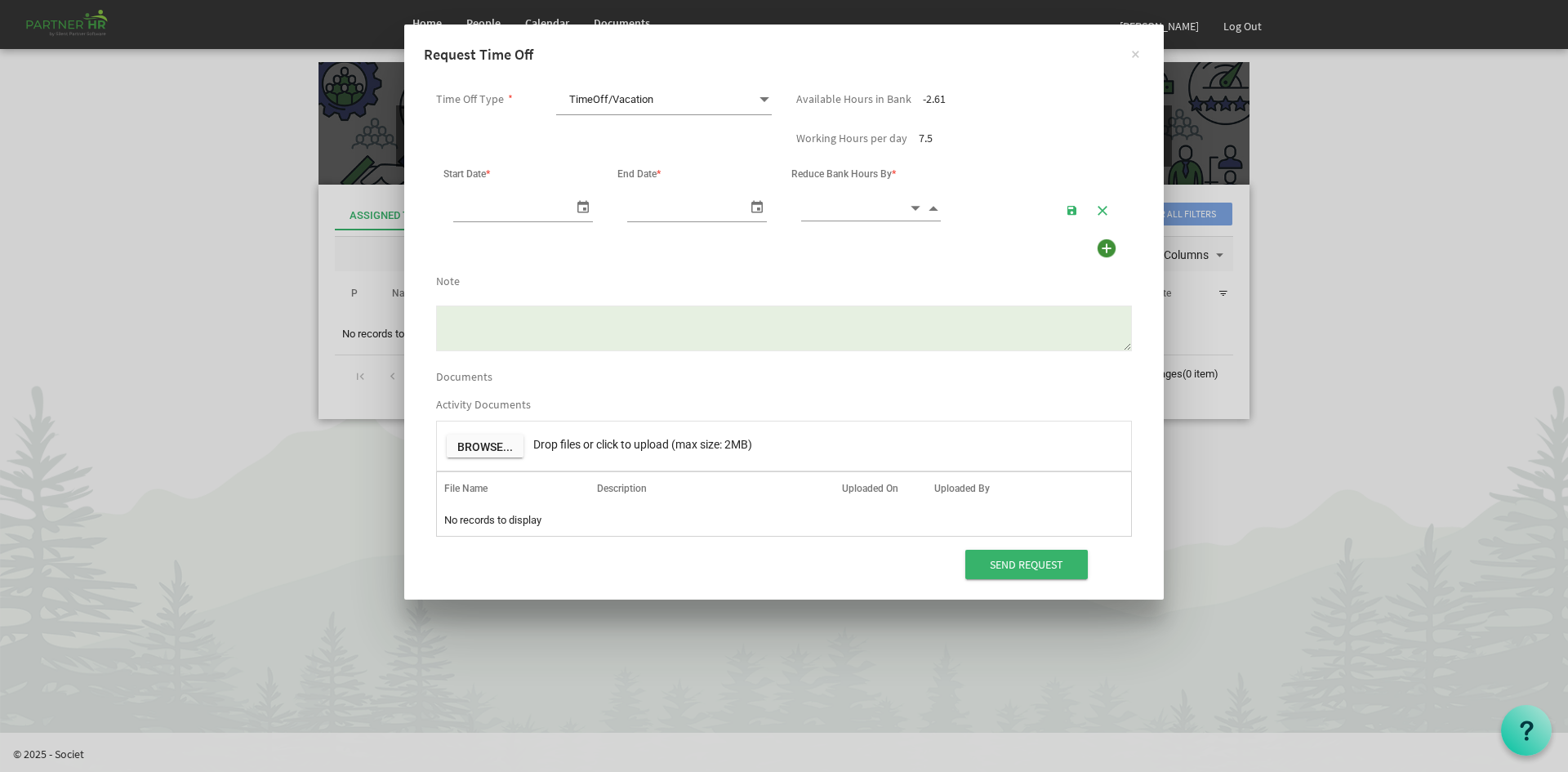
scroll to position [0, 17]
click at [720, 94] on span "TimeOff/Vacation TimeOff/Vacation" at bounding box center [664, 100] width 216 height 30
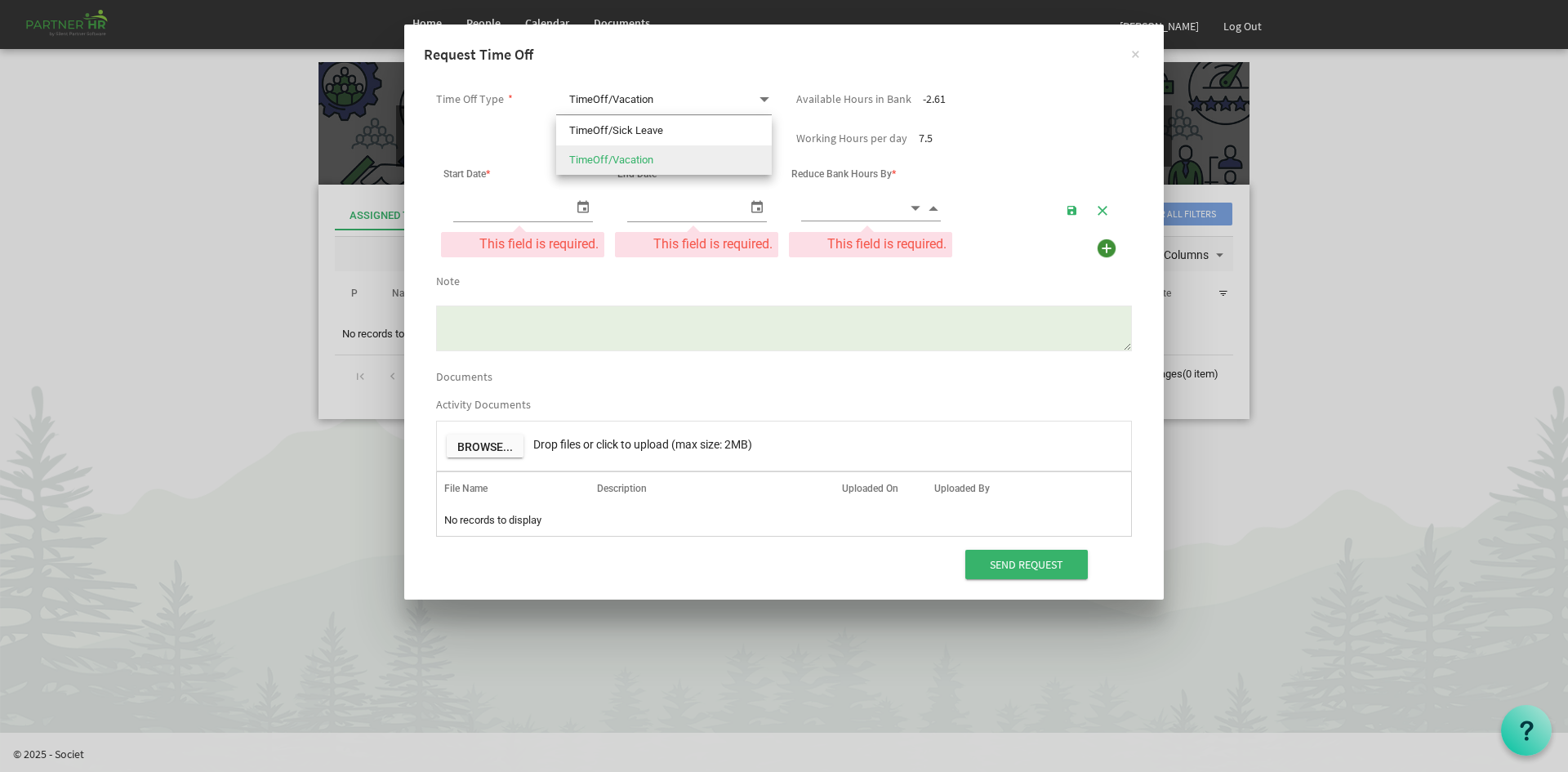
click at [721, 54] on h4 "Request Time Off" at bounding box center [784, 55] width 720 height 21
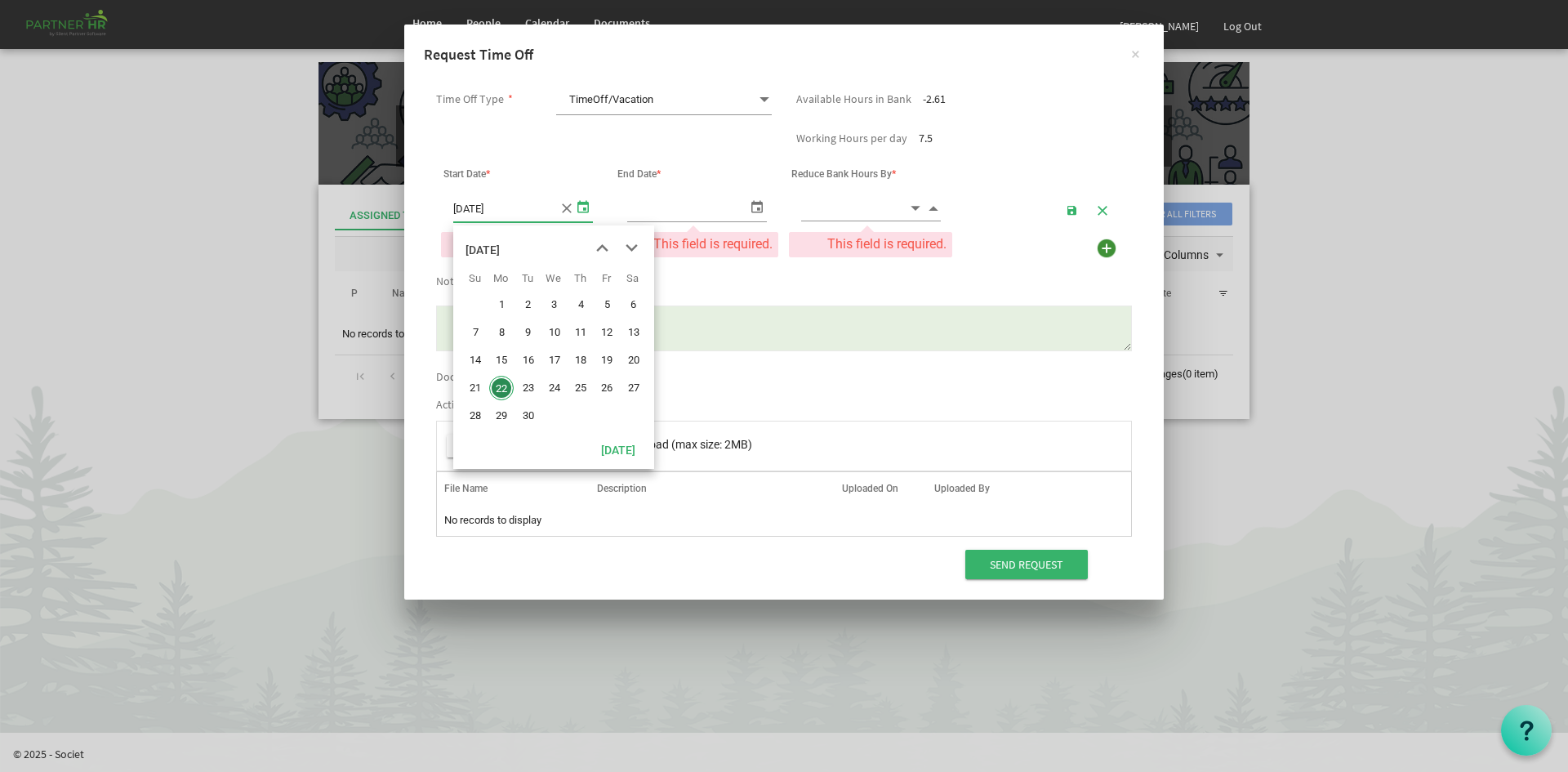
click at [577, 205] on span "select" at bounding box center [583, 206] width 19 height 23
click at [608, 362] on span "19" at bounding box center [606, 360] width 24 height 24
type input "9/19/2025"
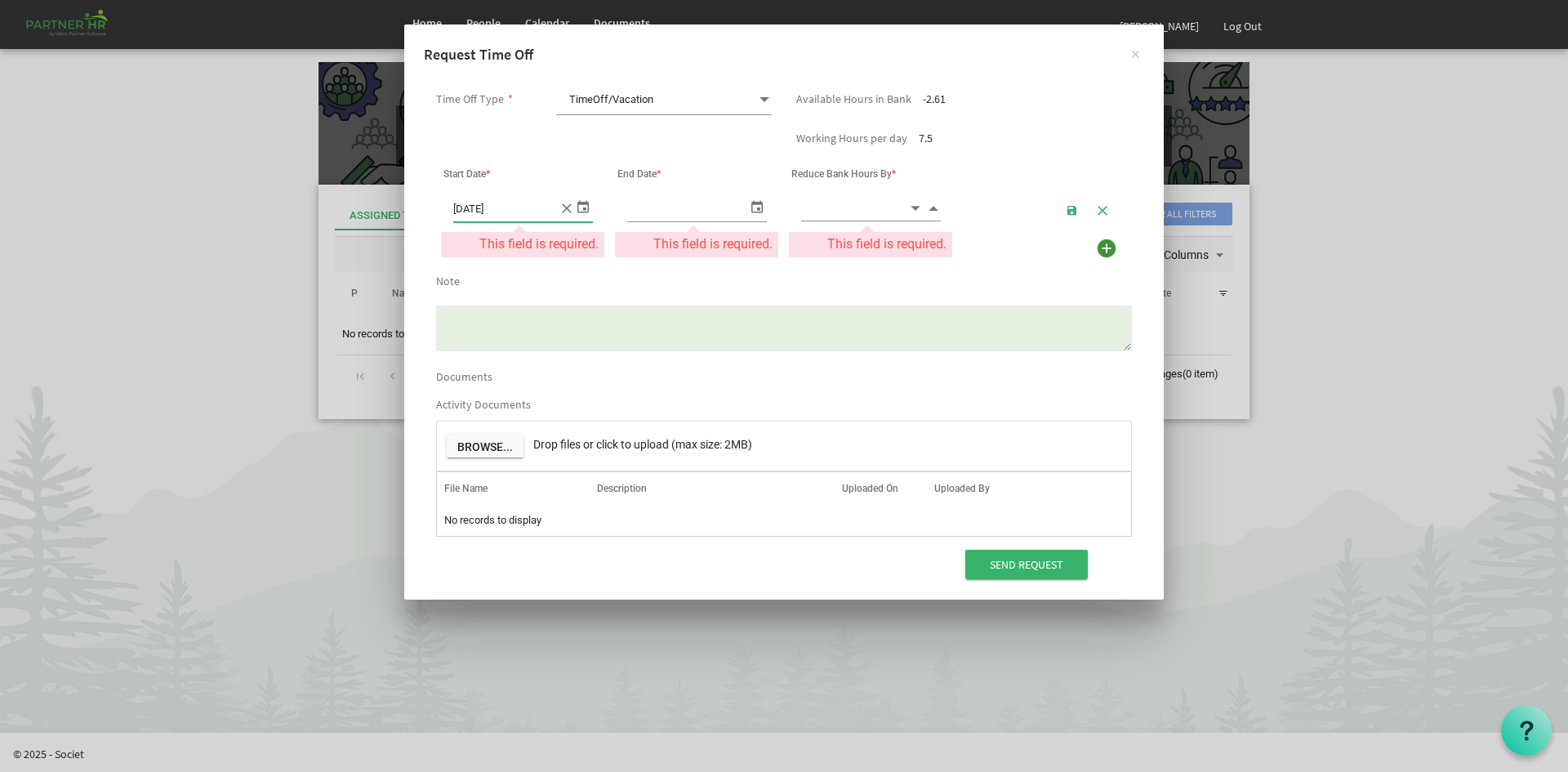
type input "9/19/2025"
click at [756, 201] on span "select" at bounding box center [756, 206] width 19 height 23
click at [934, 207] on span "Increment value" at bounding box center [932, 207] width 15 height 18
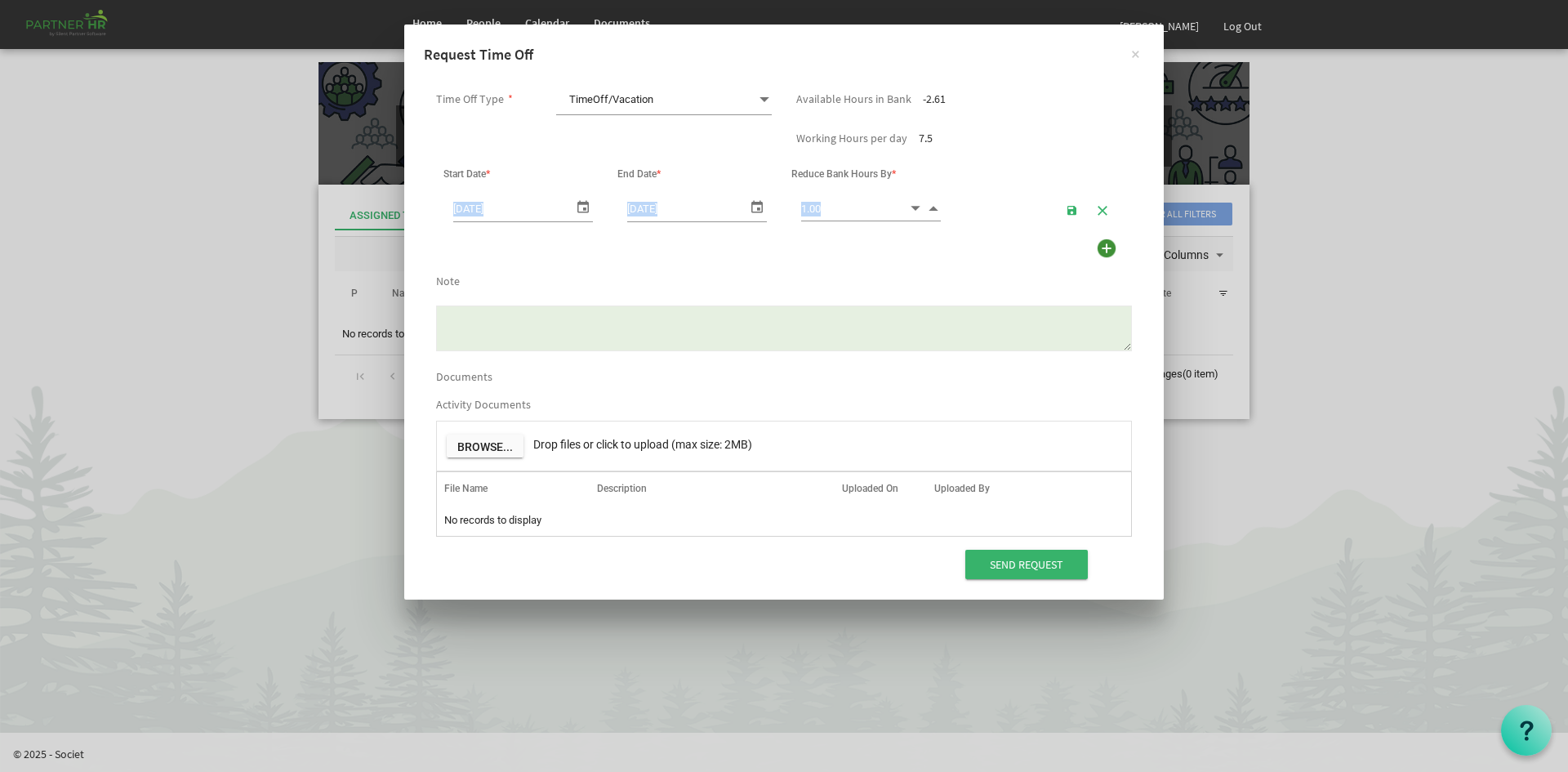
click at [934, 207] on span "Increment value" at bounding box center [932, 207] width 15 height 18
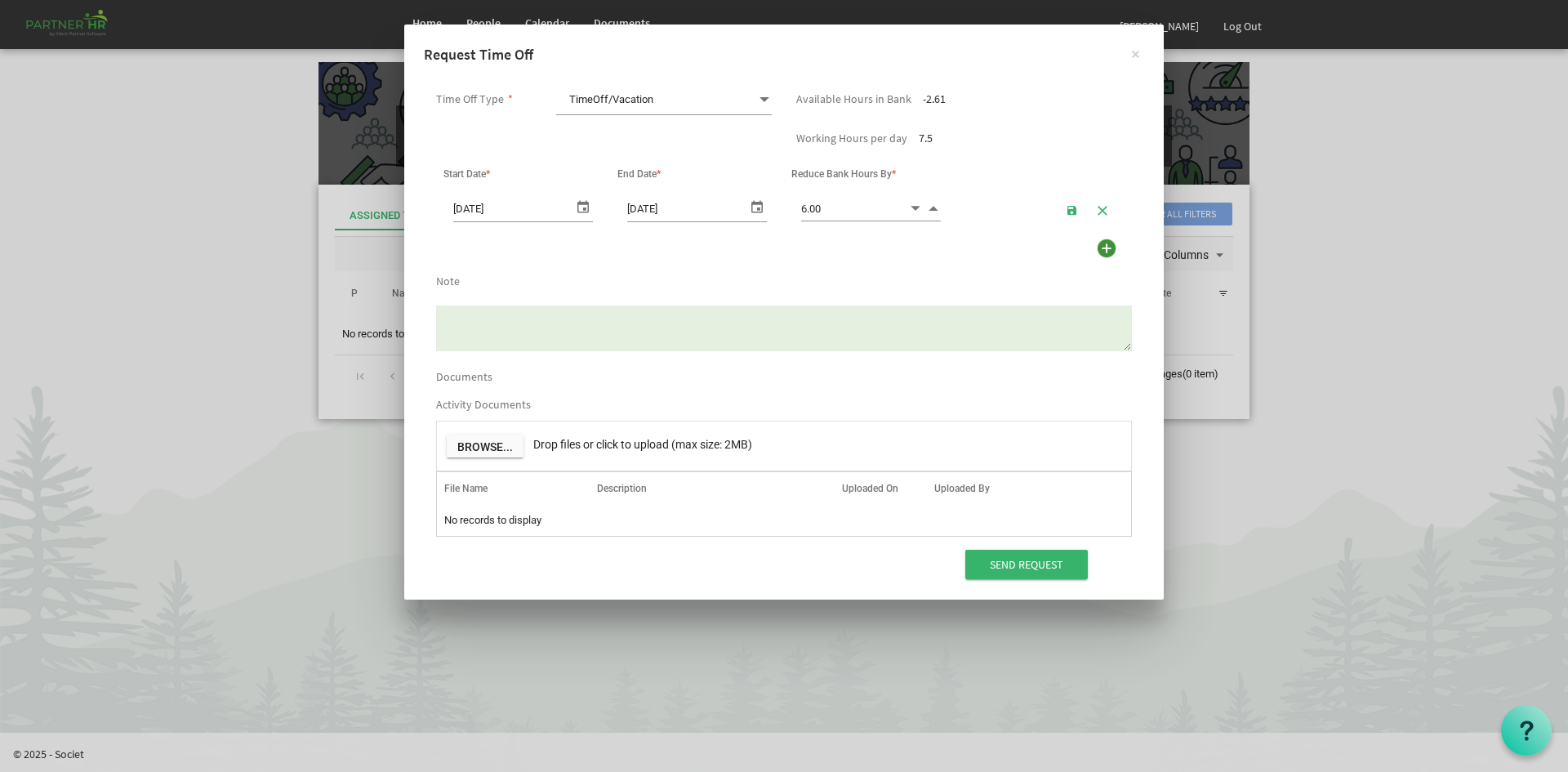
click at [912, 206] on span "Decrement value" at bounding box center [915, 207] width 15 height 18
type input "5.00"
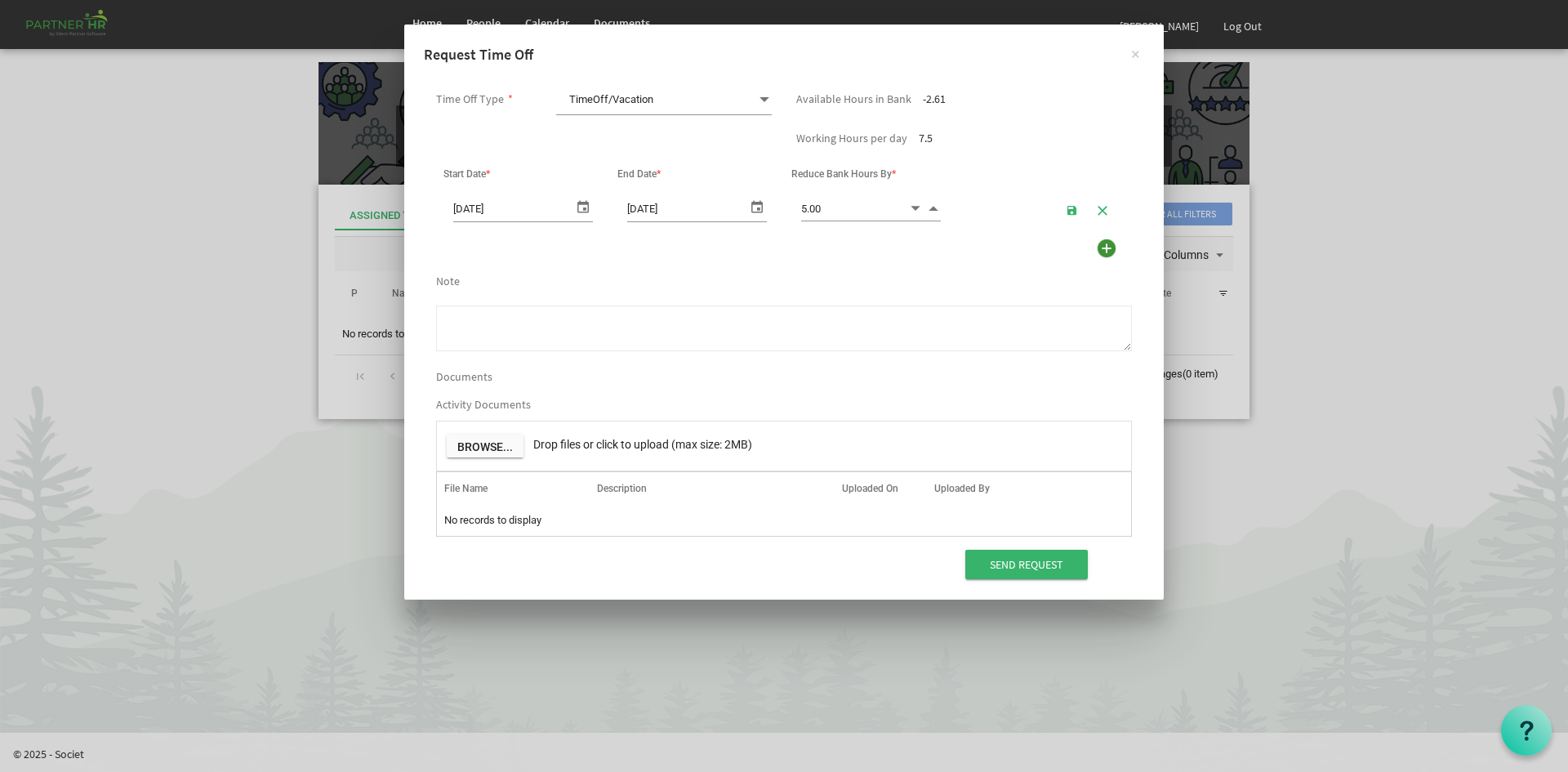
click at [776, 306] on textarea "Note" at bounding box center [784, 328] width 695 height 45
type textarea "left for last surgeons appointment"
click at [1076, 570] on input "Send Request" at bounding box center [1026, 564] width 123 height 29
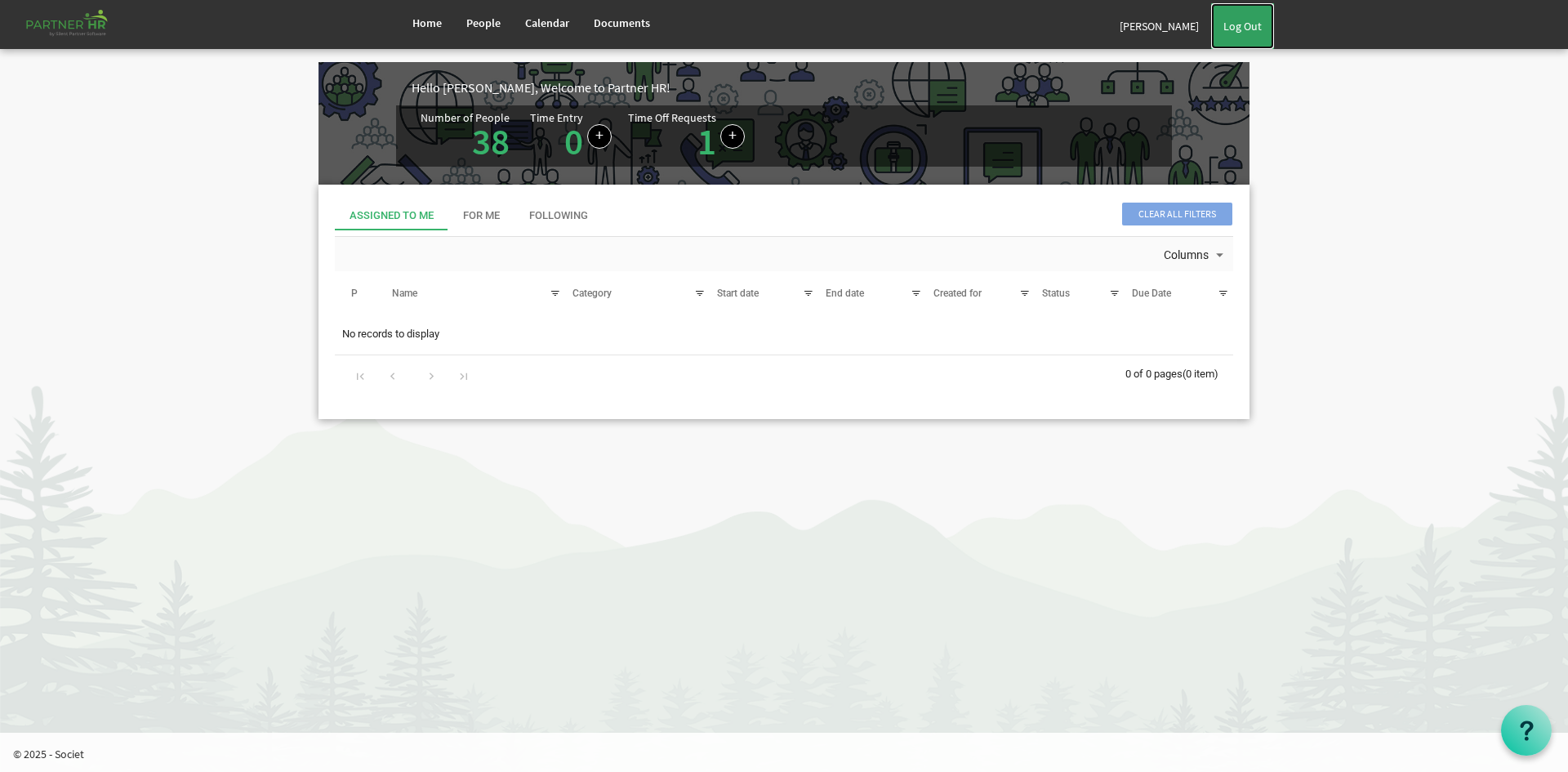
click at [1259, 23] on link "Log Out" at bounding box center [1242, 25] width 63 height 45
